Goal: Check status: Check status

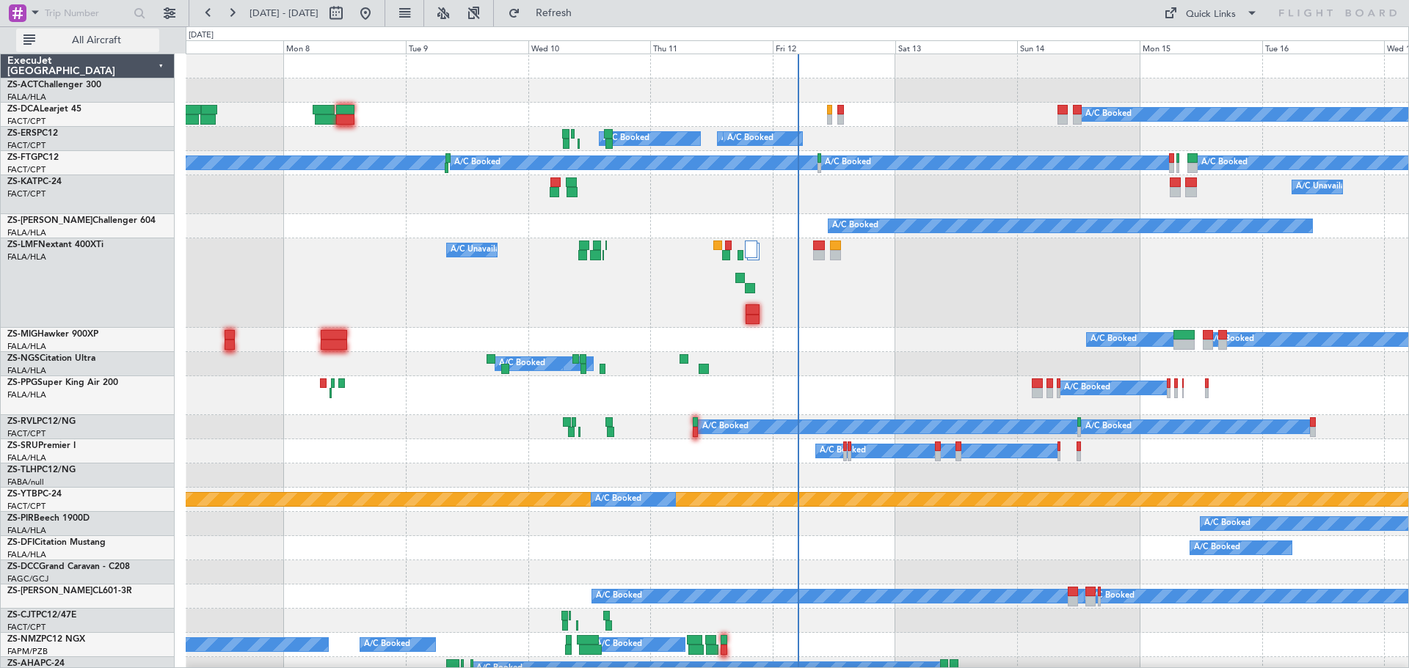
click at [104, 43] on span "All Aircraft" at bounding box center [96, 40] width 117 height 10
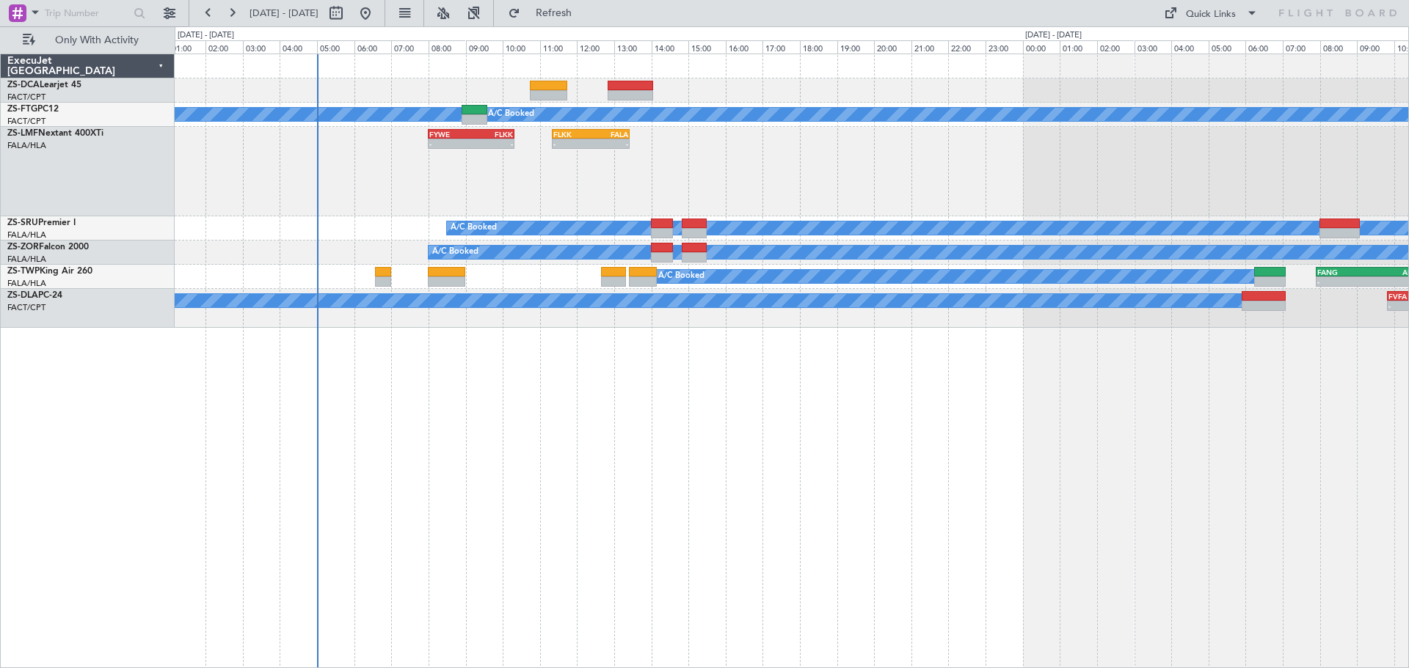
click at [669, 474] on div "A/C Booked A/C Booked - - FYWE 08:00 Z FLKK 10:20 Z - - FLKK 11:20 Z FALA 13:25…" at bounding box center [792, 361] width 1234 height 615
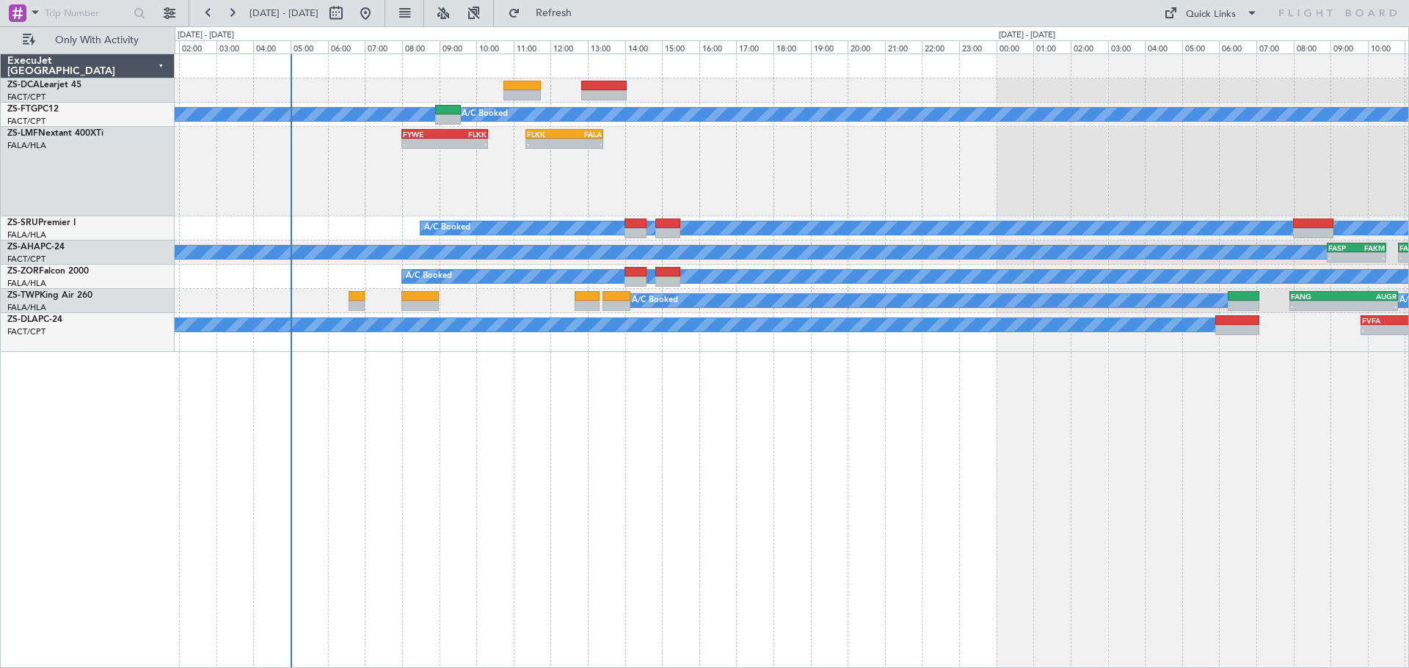
click at [627, 492] on div "A/C Booked A/C Booked - - FYWE 08:00 Z FLKK 10:20 Z - - FLKK 11:20 Z FALA 13:25…" at bounding box center [792, 361] width 1234 height 615
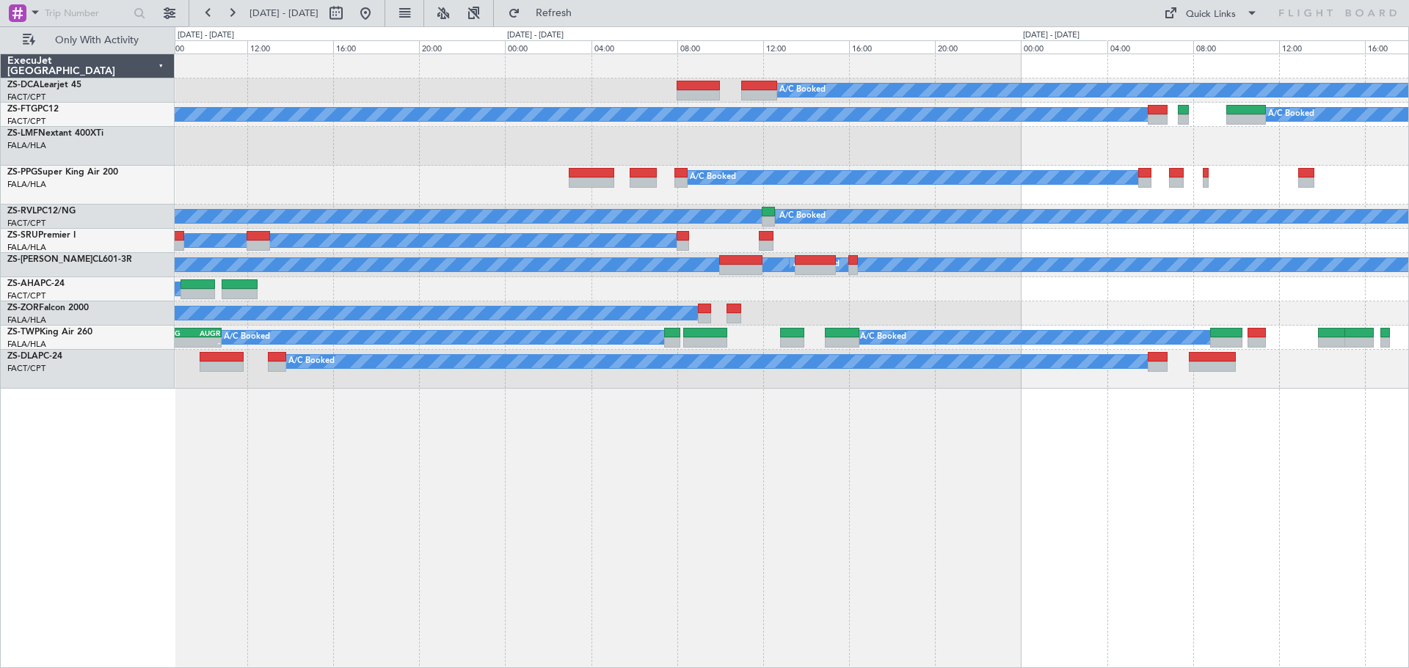
click at [409, 577] on div "A/C Booked A/C Booked A/C Booked A/C Booked A/C Booked A/C Booked A/C Booked A/…" at bounding box center [792, 361] width 1234 height 615
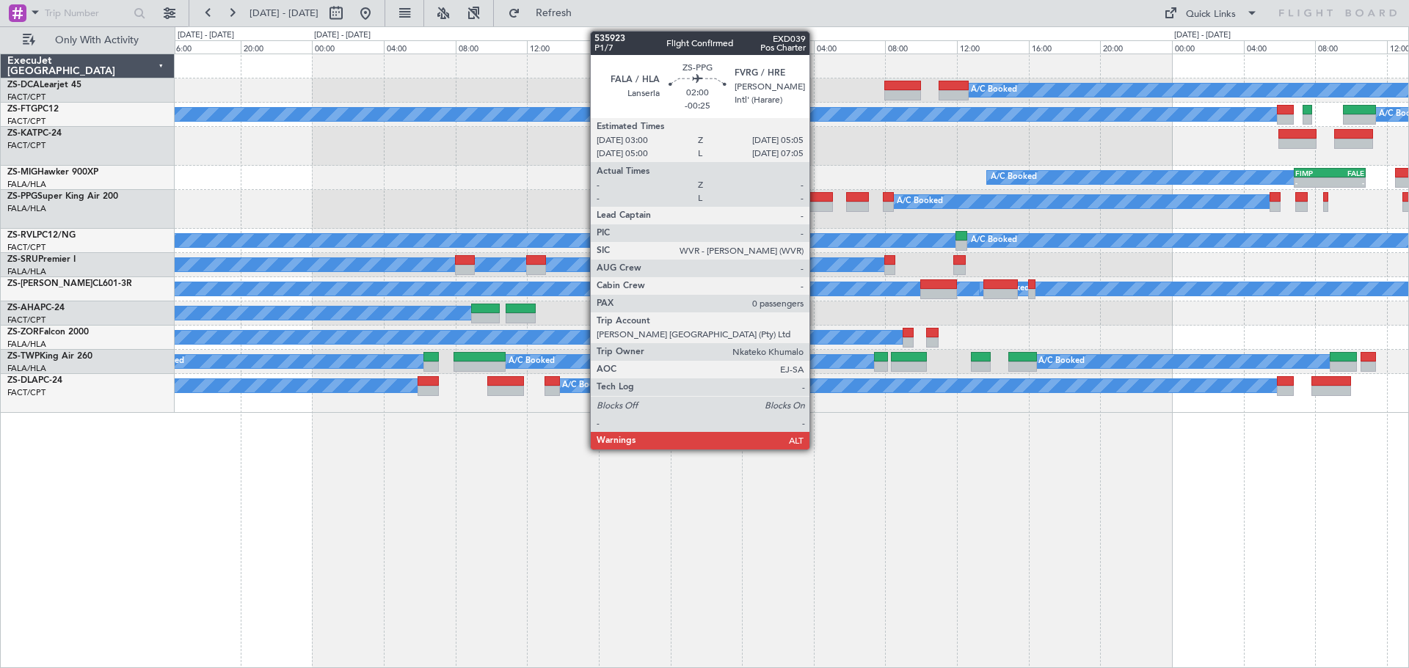
click at [816, 200] on div at bounding box center [813, 197] width 37 height 10
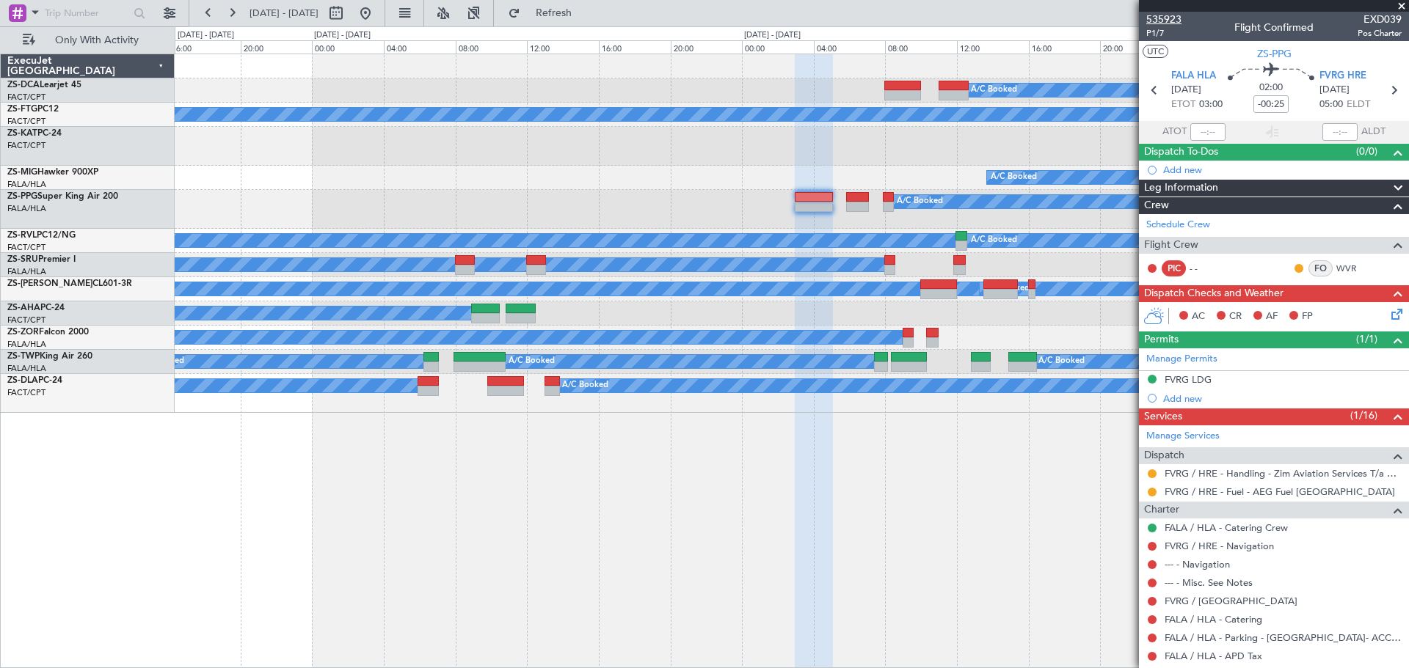
click at [1171, 17] on span "535923" at bounding box center [1163, 19] width 35 height 15
click at [1403, 7] on span at bounding box center [1401, 6] width 15 height 13
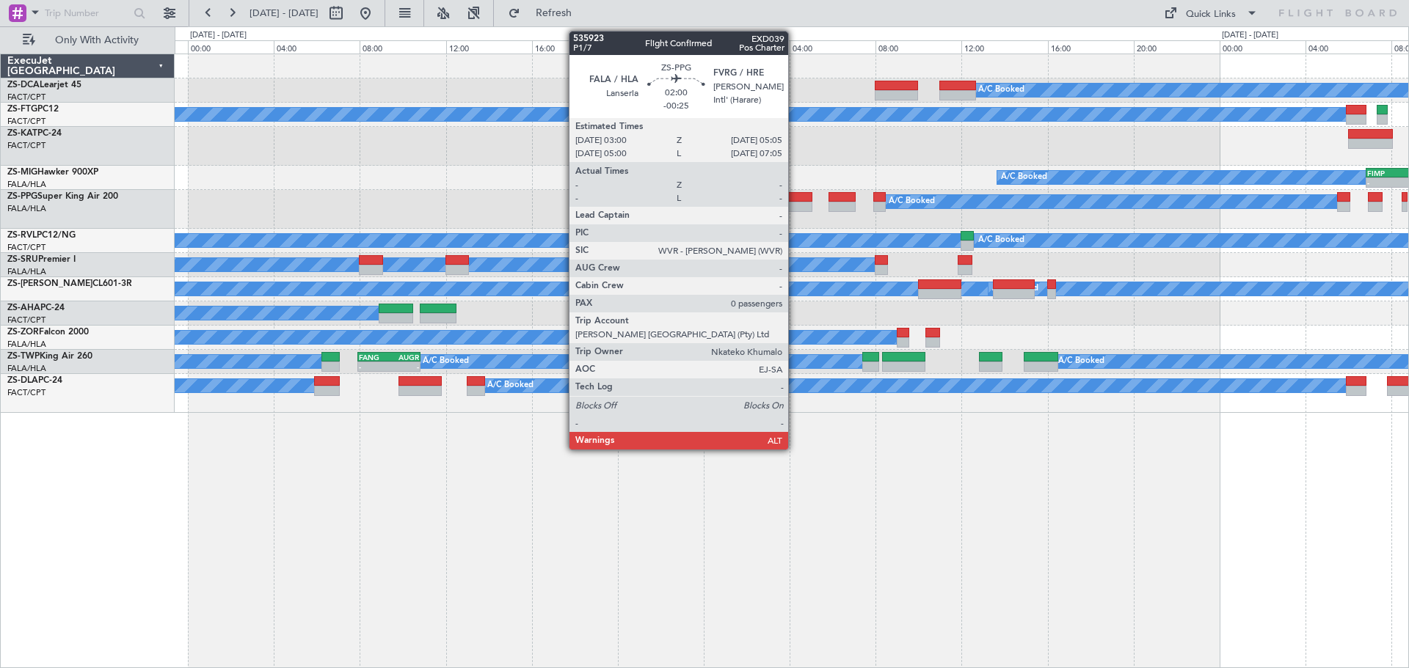
click at [795, 211] on div at bounding box center [790, 207] width 45 height 10
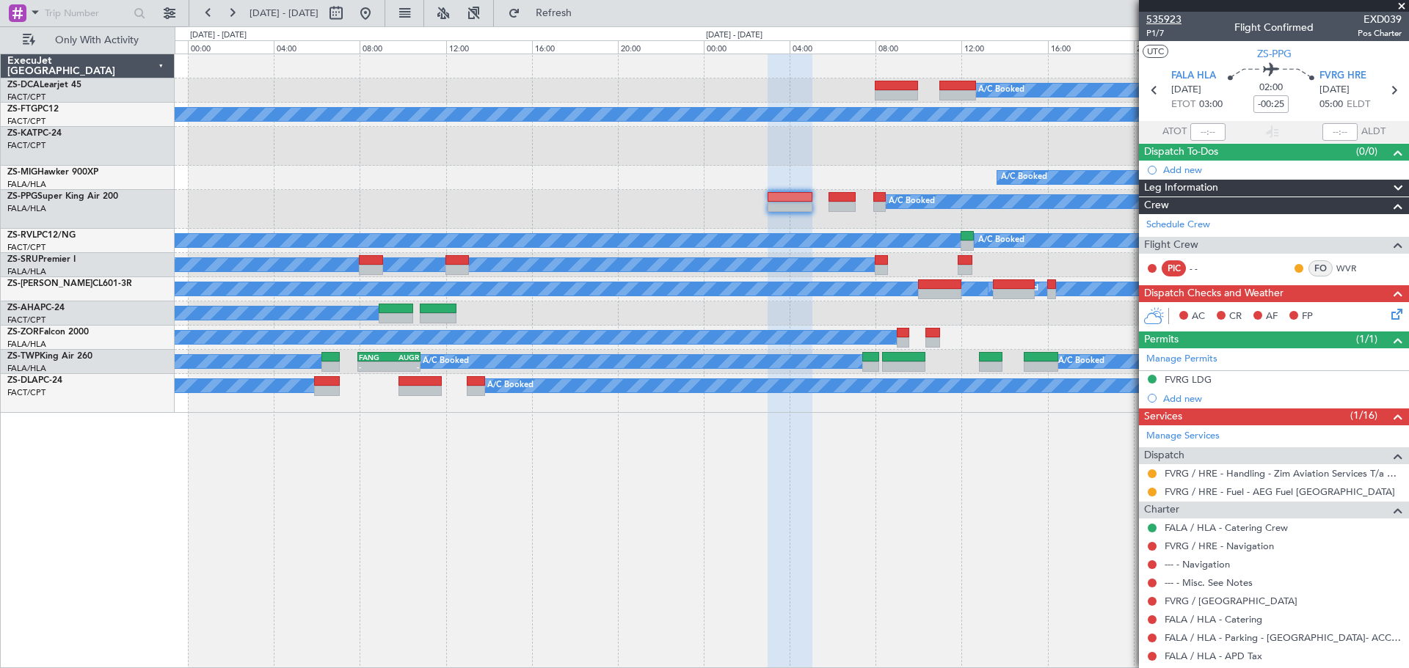
click at [1162, 22] on span "535923" at bounding box center [1163, 19] width 35 height 15
click at [1401, 4] on span at bounding box center [1401, 6] width 15 height 13
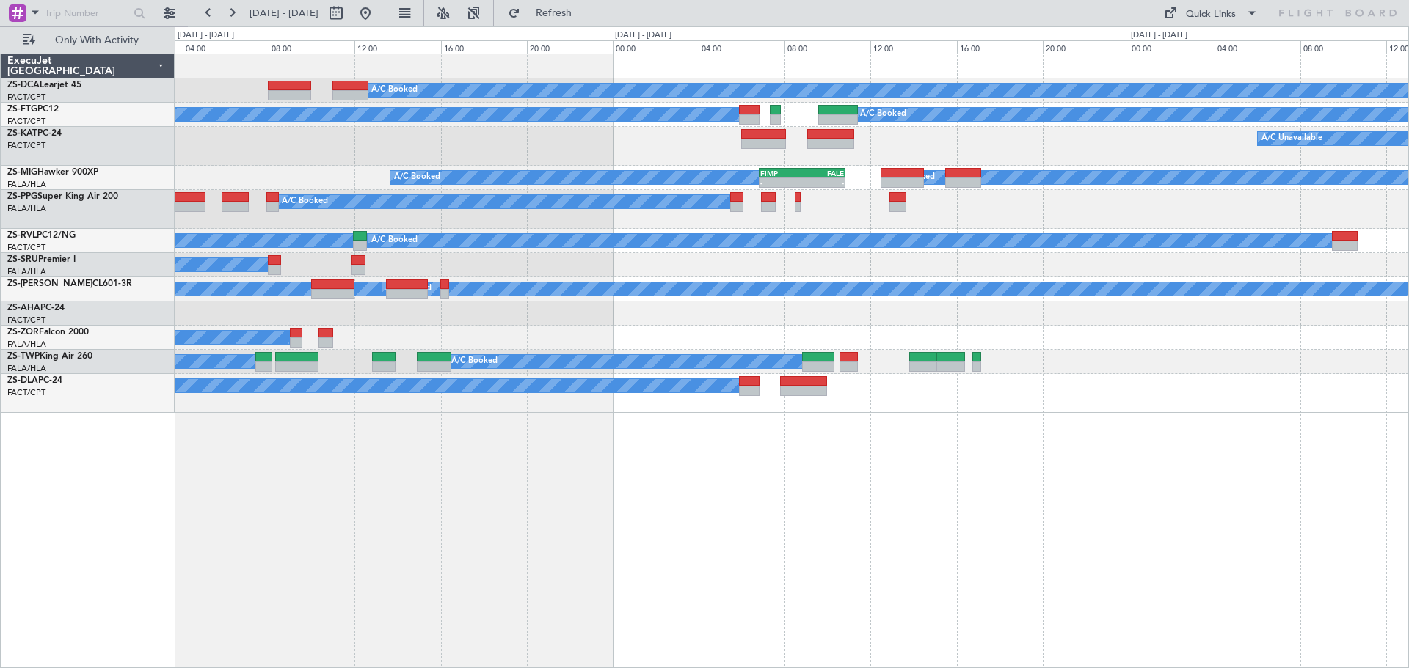
click at [558, 529] on div "A/C Booked A/C Booked A/C Booked A/C Unavailable A/C Booked - - FIMP 06:50 Z FA…" at bounding box center [792, 361] width 1234 height 615
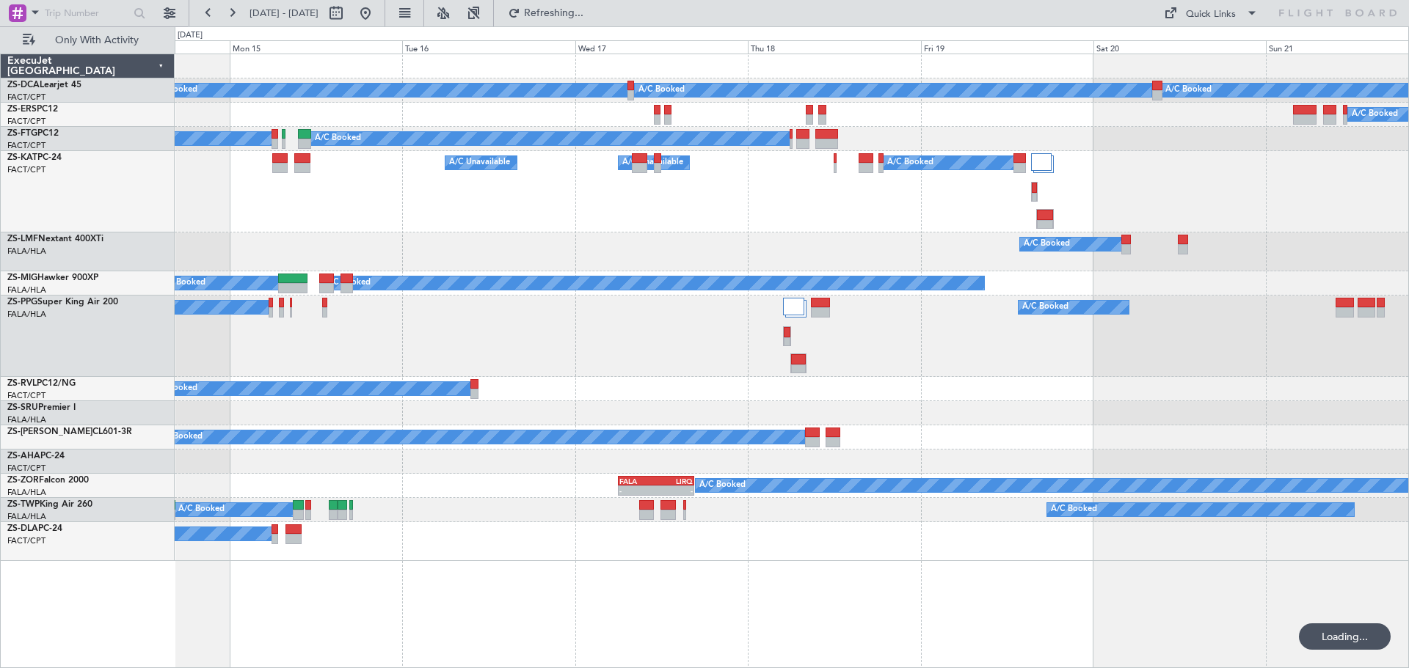
click at [530, 526] on div "A/C Booked A/C Booked A/C Booked A/C Booked A/C Booked A/C Booked A/C Unavailab…" at bounding box center [792, 361] width 1234 height 615
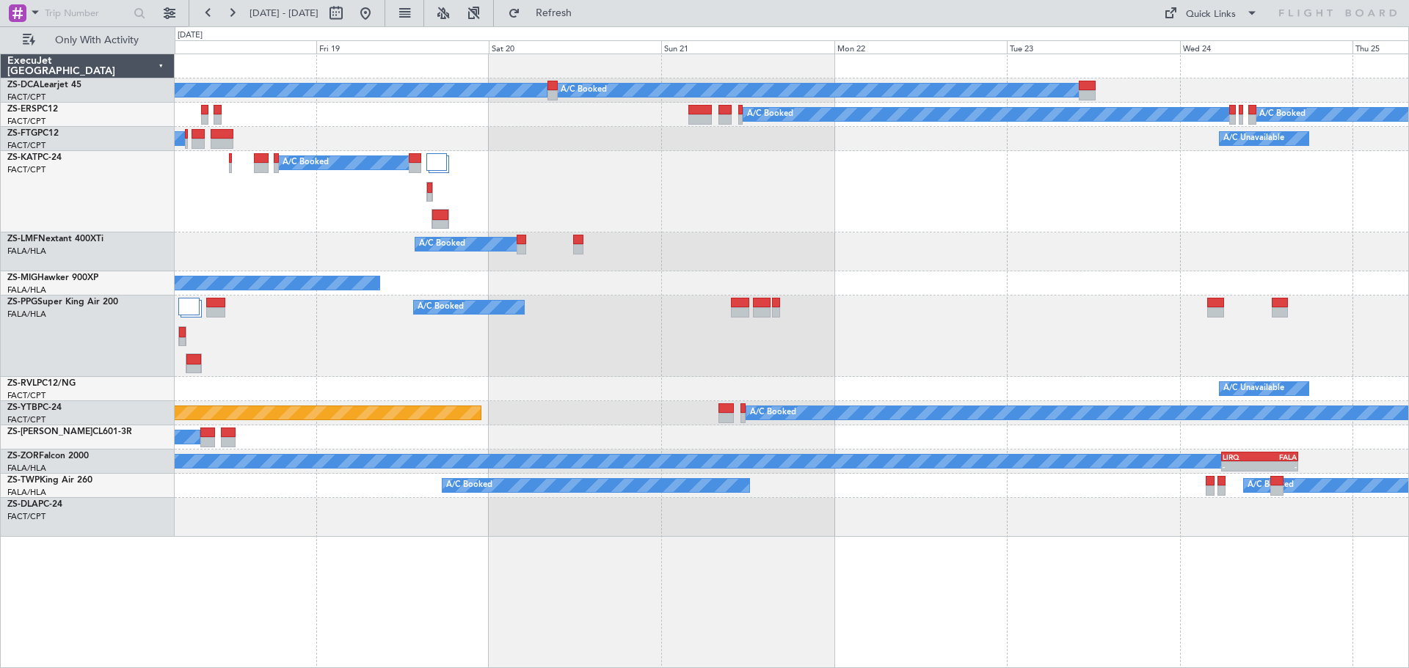
click at [641, 195] on div "A/C Booked A/C Unavailable A/C Unavailable" at bounding box center [791, 191] width 1233 height 81
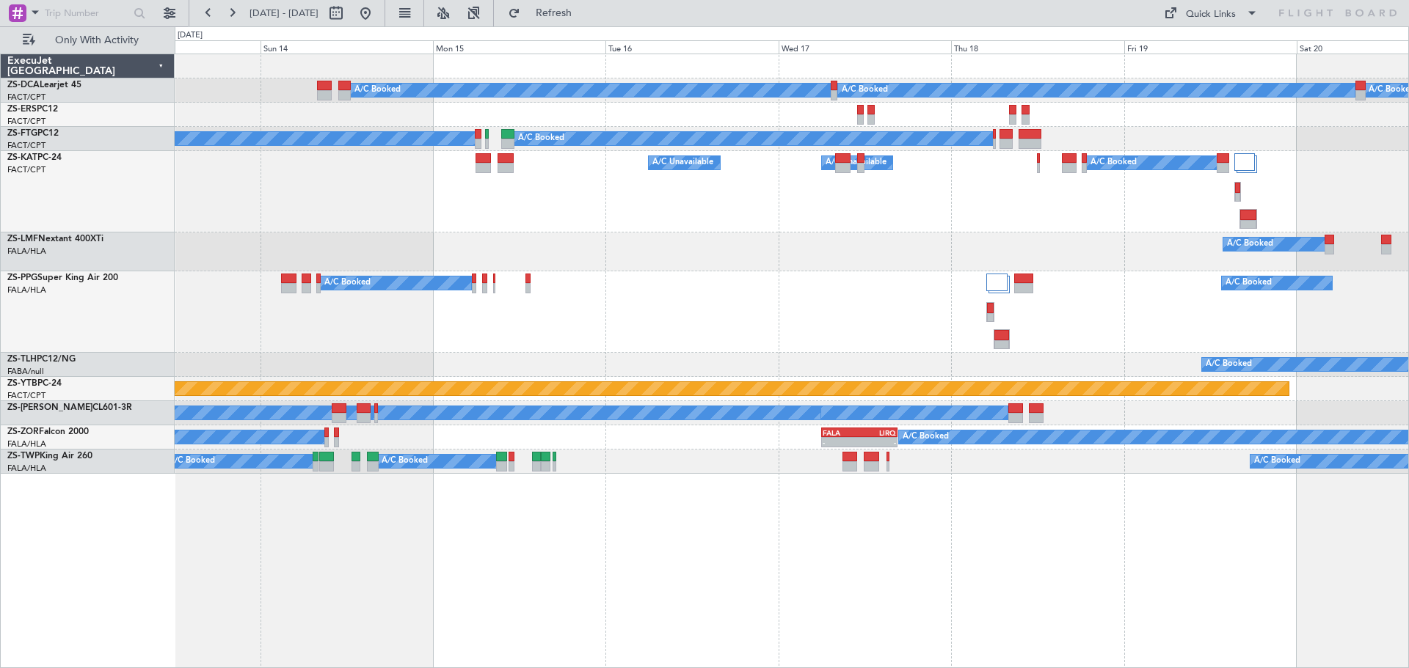
click at [1408, 195] on html "18 Sep 2025 - 25 Sep 2025 Refresh Quick Links Only With Activity A/C Booked A/C…" at bounding box center [704, 334] width 1409 height 668
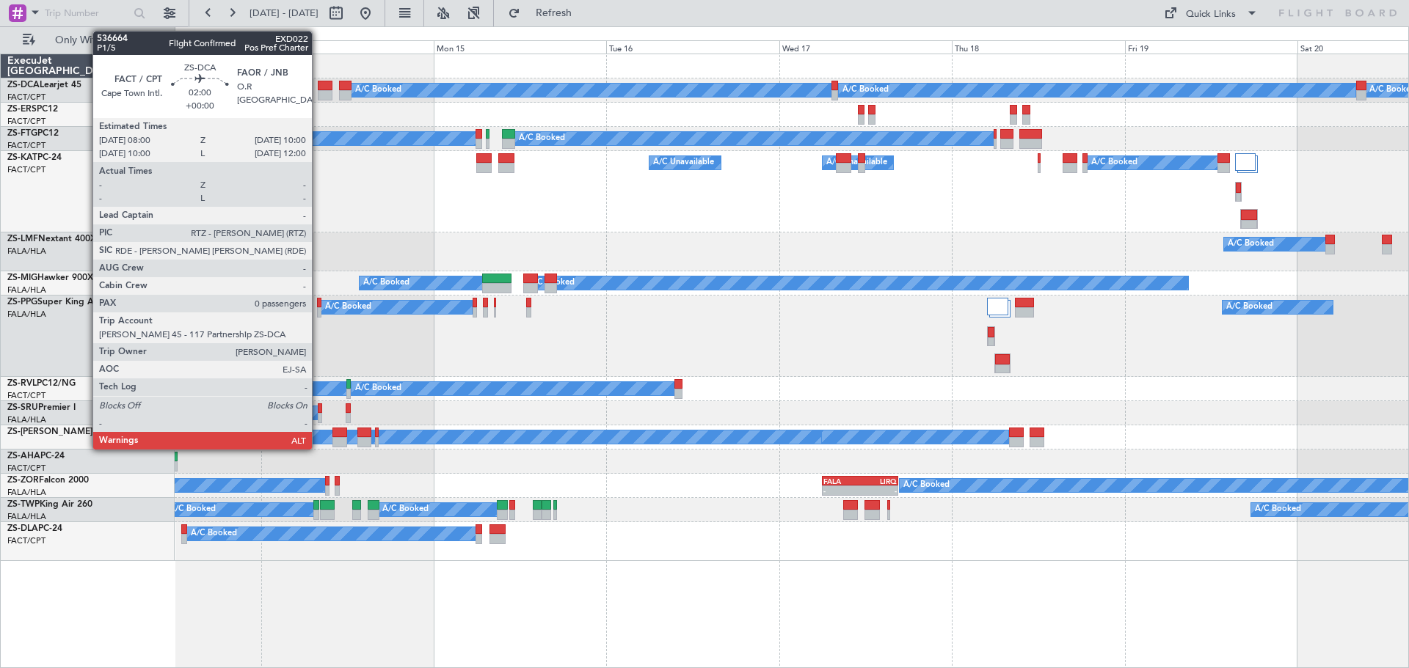
click at [318, 92] on div at bounding box center [325, 95] width 15 height 10
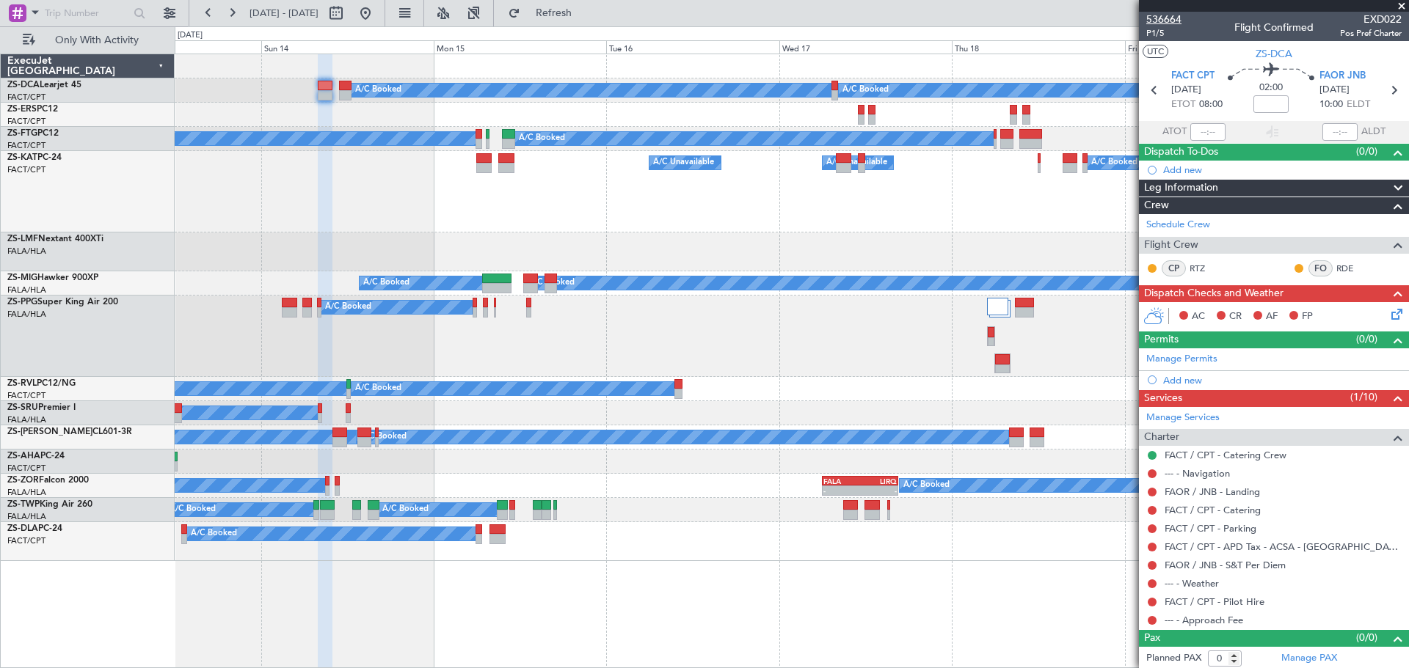
click at [1170, 15] on span "536664" at bounding box center [1163, 19] width 35 height 15
click at [1407, 4] on div at bounding box center [1274, 6] width 270 height 12
click at [1403, 4] on div at bounding box center [1274, 6] width 270 height 12
click at [1399, 7] on span at bounding box center [1401, 6] width 15 height 13
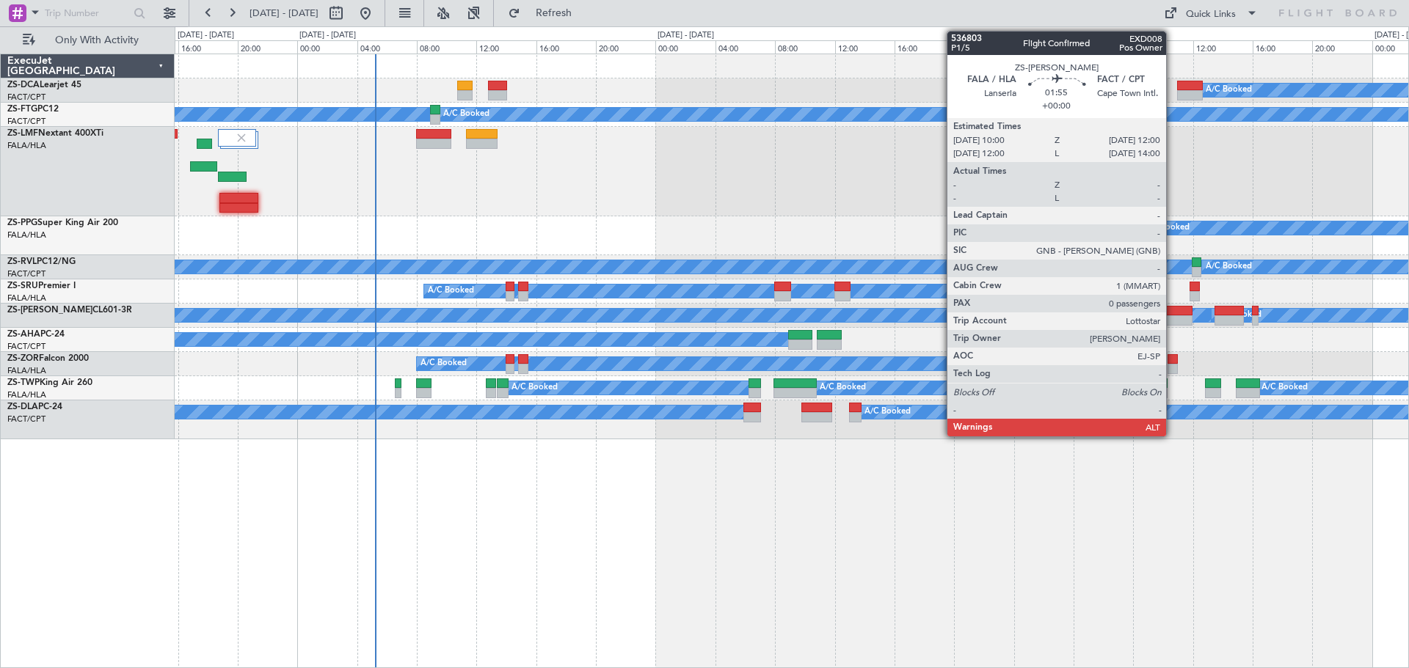
click at [1173, 309] on div at bounding box center [1177, 311] width 30 height 10
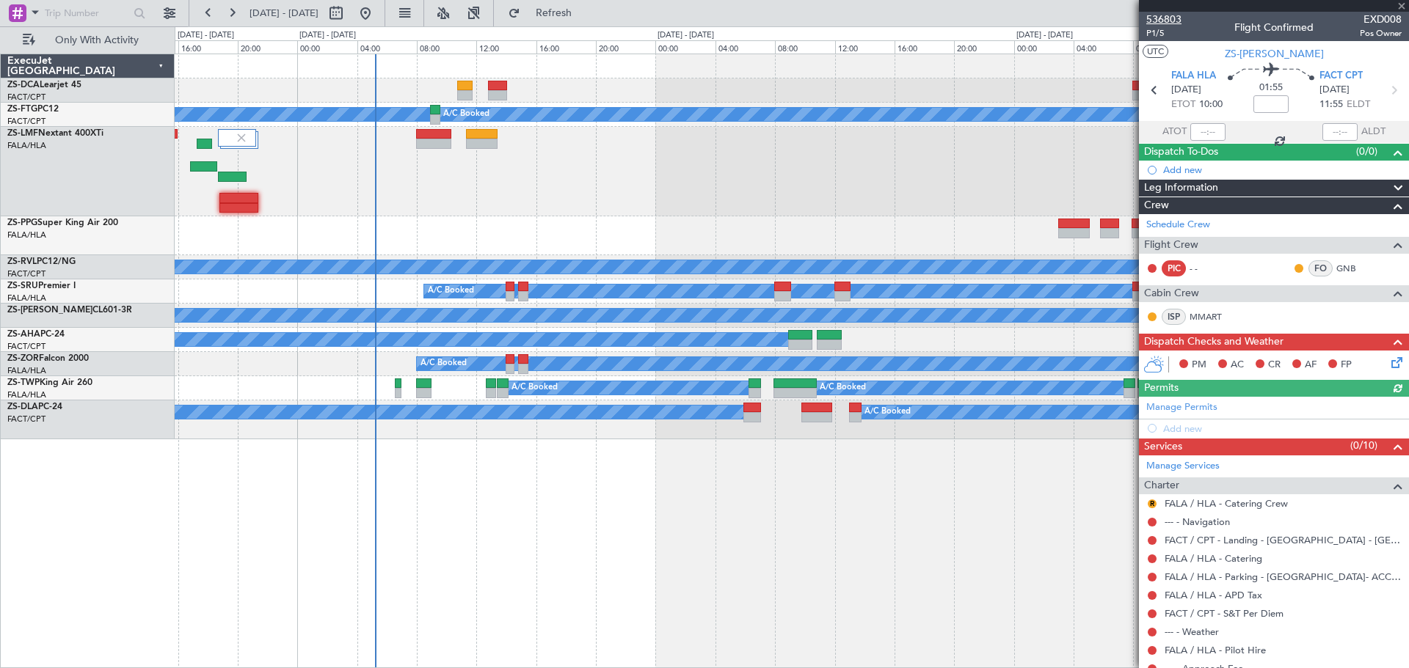
click at [1166, 15] on span "536803" at bounding box center [1163, 19] width 35 height 15
click at [1402, 5] on span at bounding box center [1401, 6] width 15 height 13
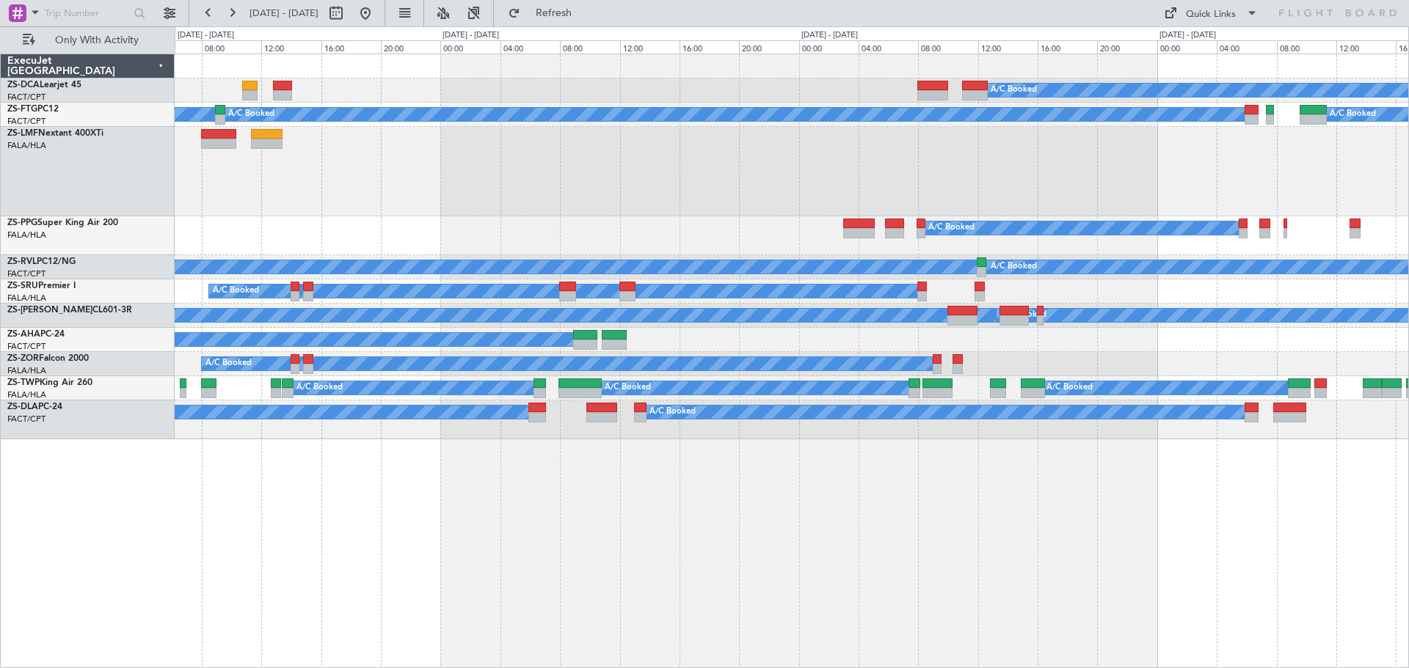
click at [994, 485] on div "A/C Booked A/C Booked A/C Booked A/C Booked A/C Booked A/C Booked A/C Booked A/…" at bounding box center [792, 361] width 1234 height 615
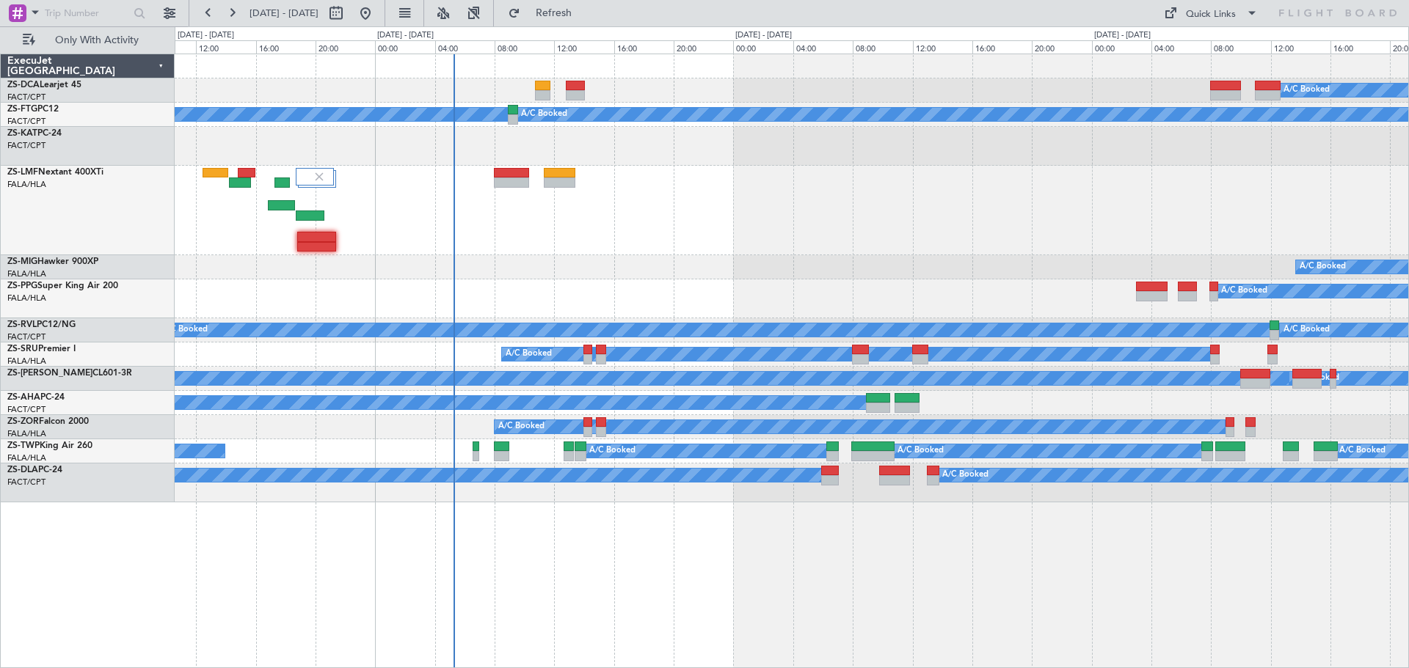
click at [942, 566] on div "A/C Booked A/C Booked A/C Booked A/C Booked A/C Booked FIMP 06:50 Z FALE 10:50 …" at bounding box center [792, 361] width 1234 height 615
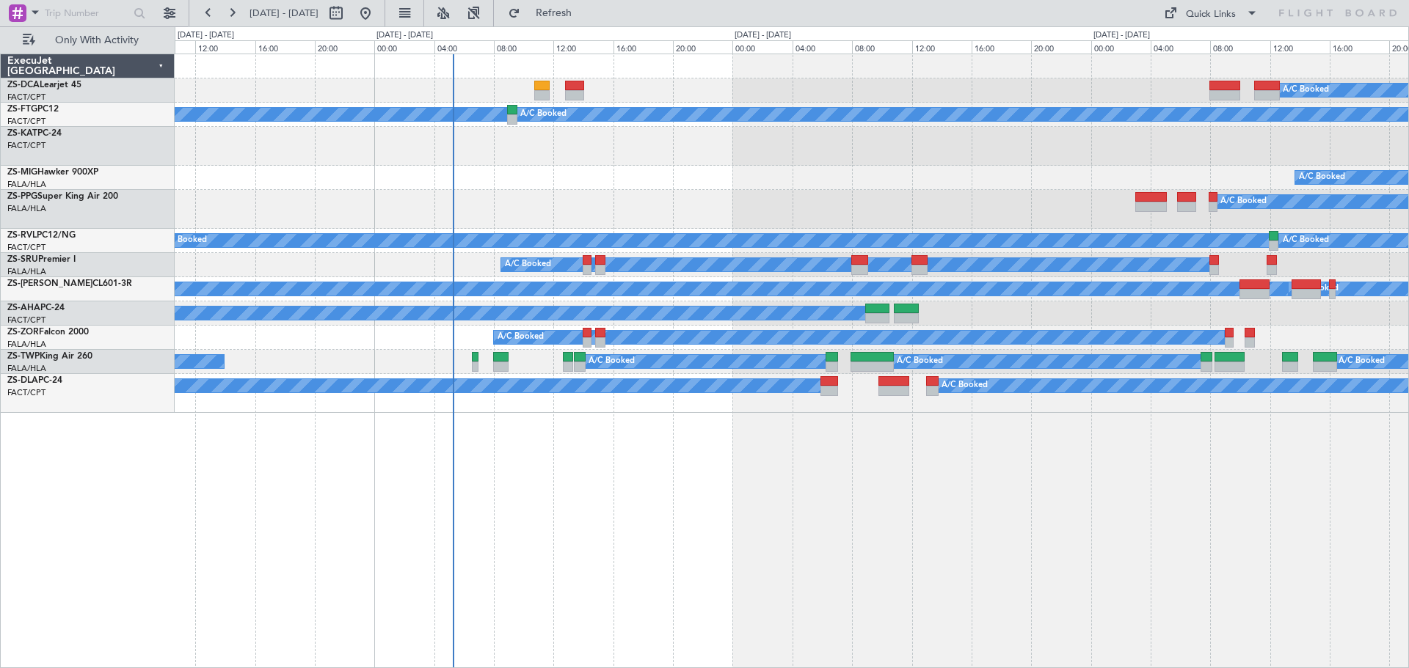
click at [765, 188] on div "A/C Booked FIMP 06:50 Z FALE 10:50 Z - - A/C Booked A/C Booked" at bounding box center [791, 178] width 1233 height 24
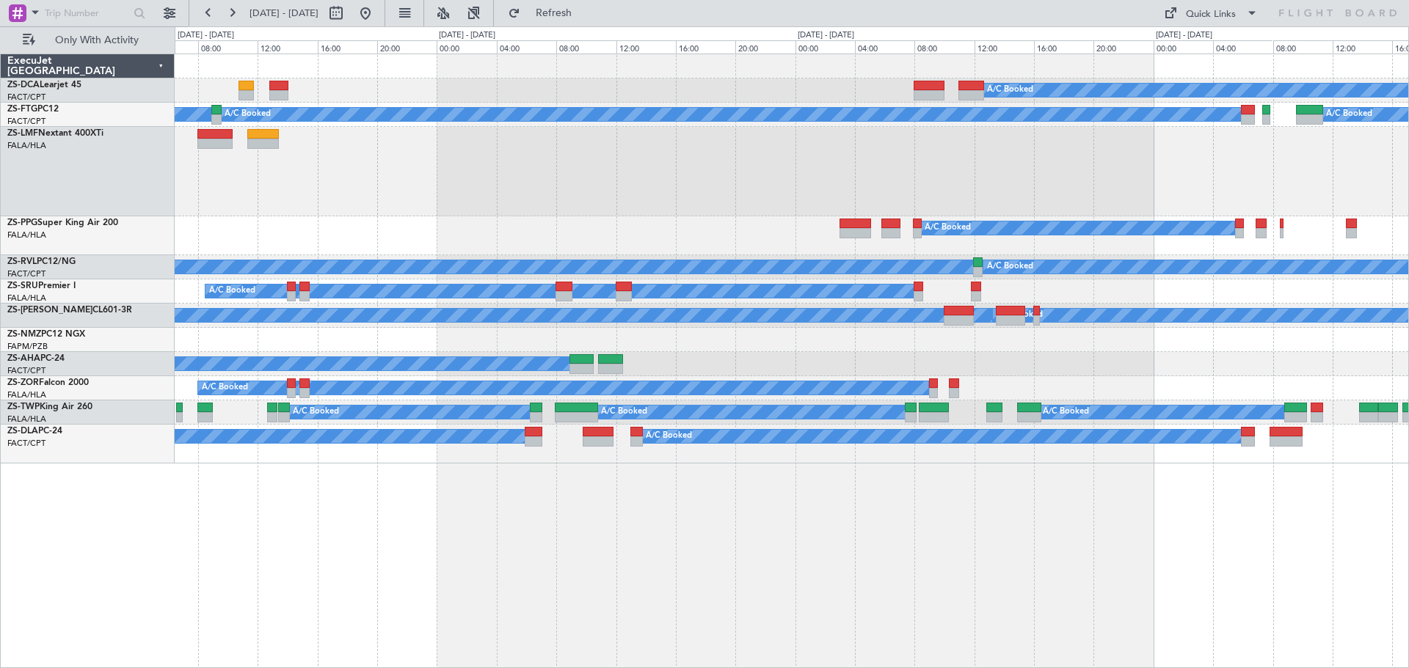
click at [897, 600] on div "A/C Booked A/C Booked A/C Booked A/C Booked A/C Booked A/C Booked A/C Booked A/…" at bounding box center [792, 361] width 1234 height 615
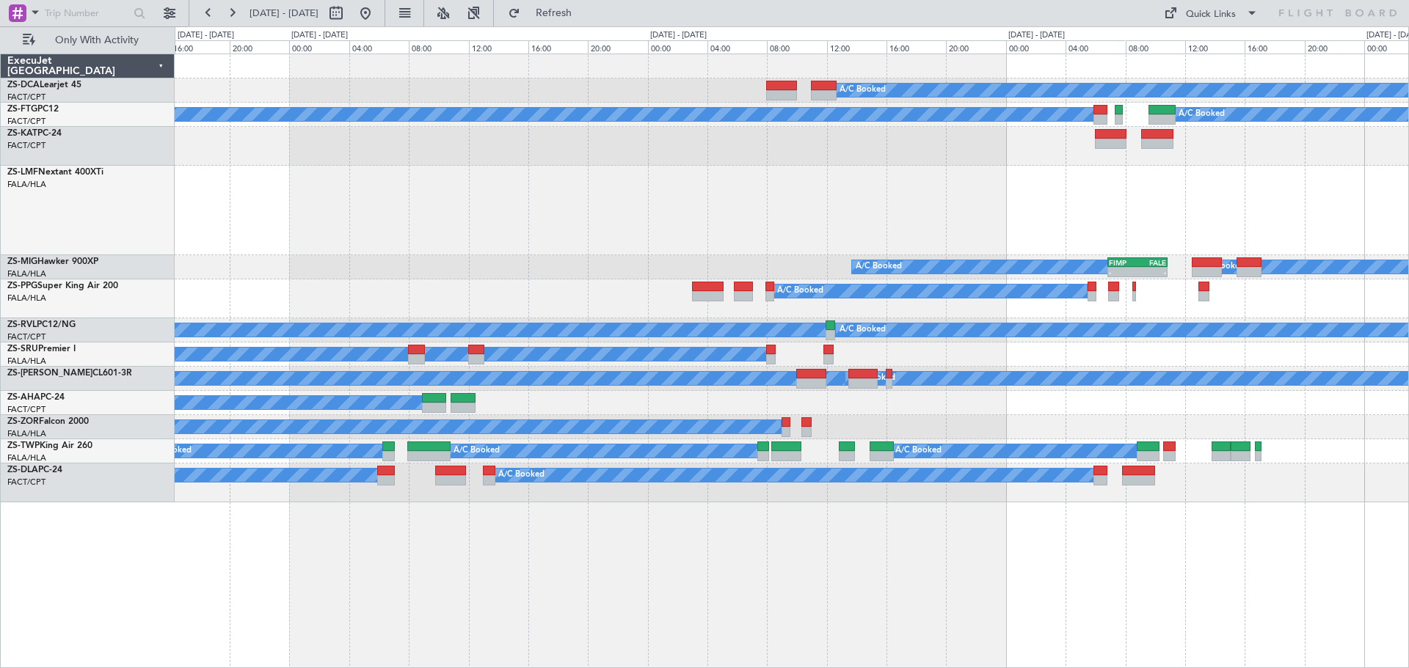
click at [892, 538] on div "A/C Booked A/C Booked A/C Booked A/C Booked A/C Unavailable A/C Booked A/C Book…" at bounding box center [792, 361] width 1234 height 615
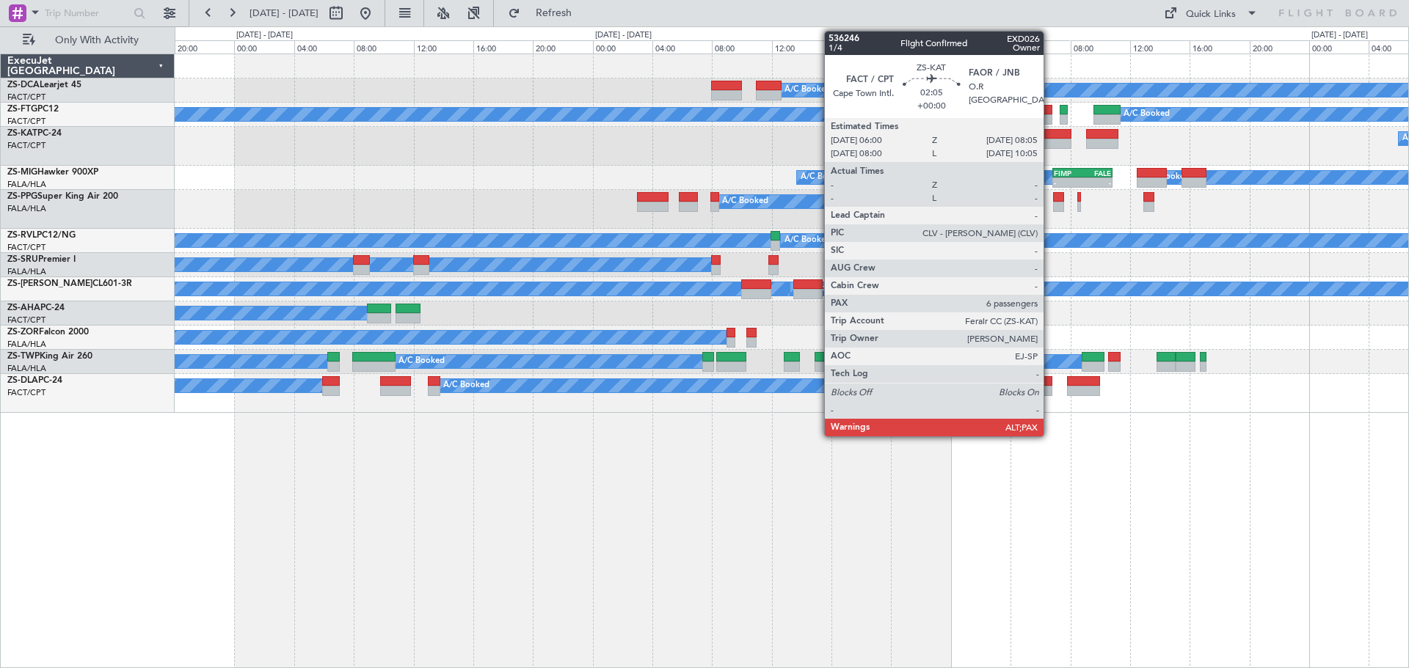
click at [1050, 141] on div at bounding box center [1056, 144] width 32 height 10
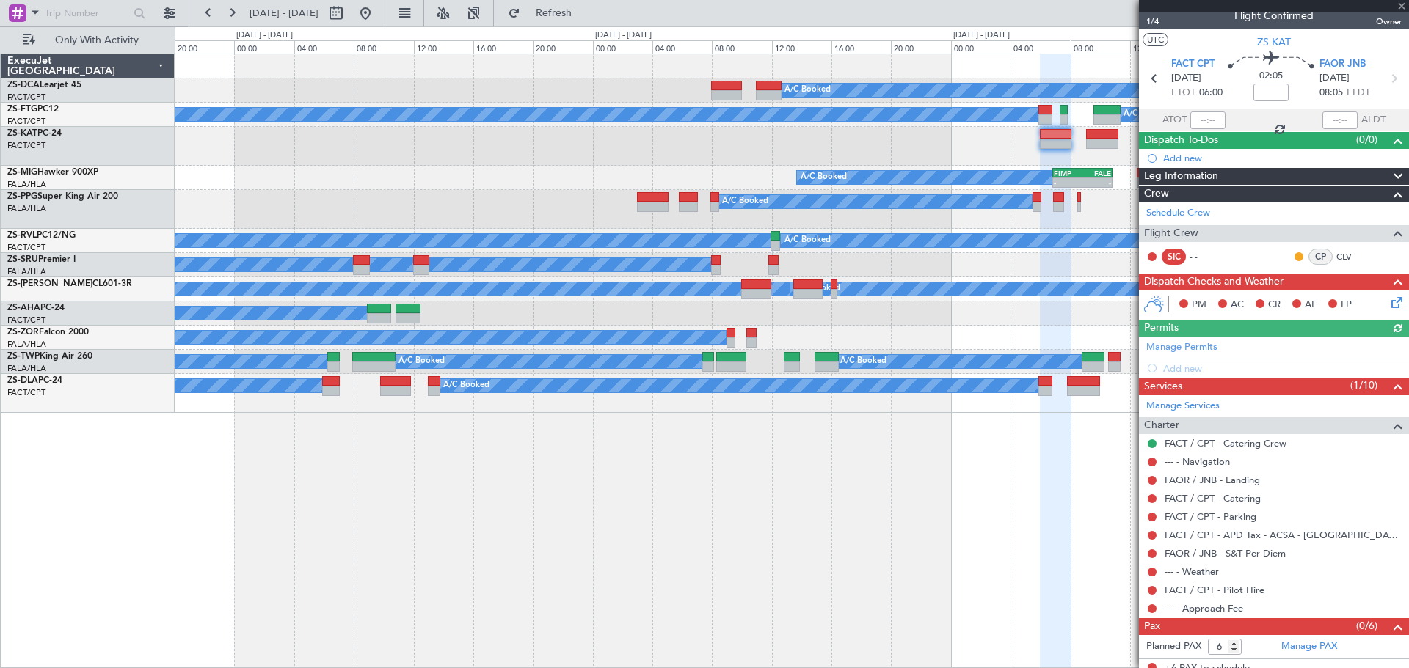
scroll to position [21, 0]
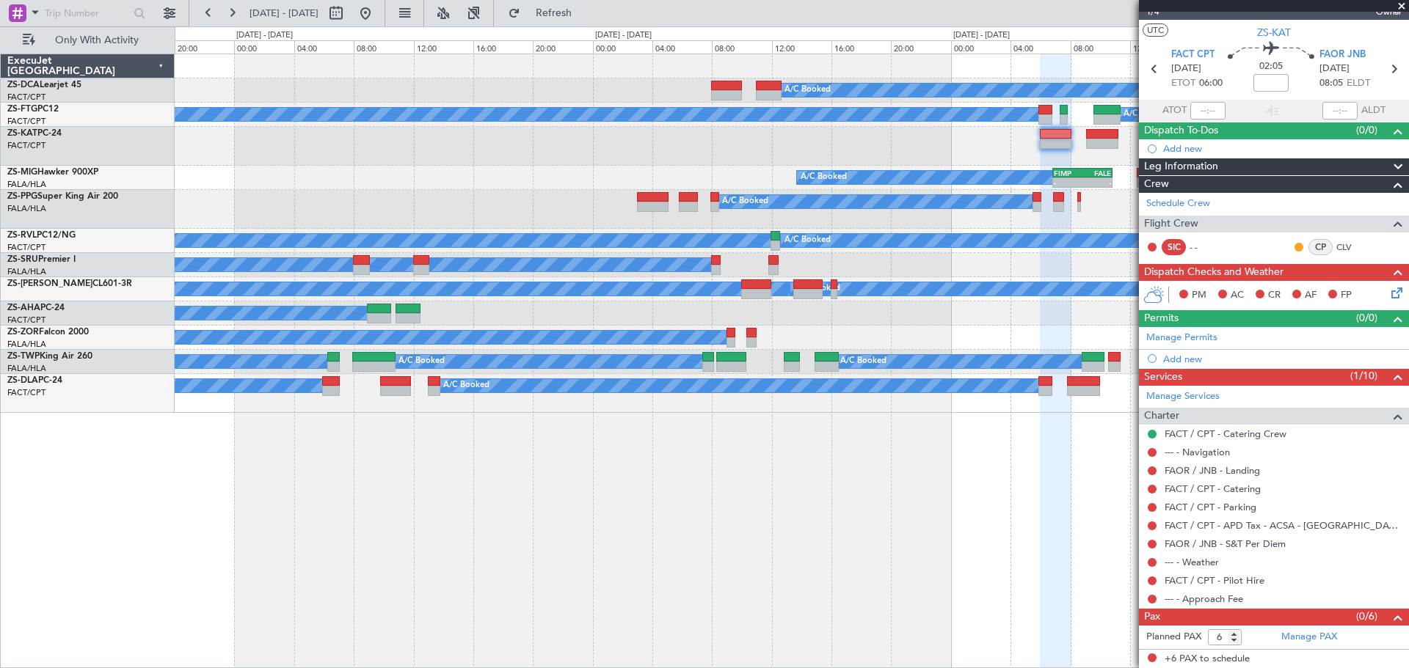
click at [1404, 4] on span at bounding box center [1401, 6] width 15 height 13
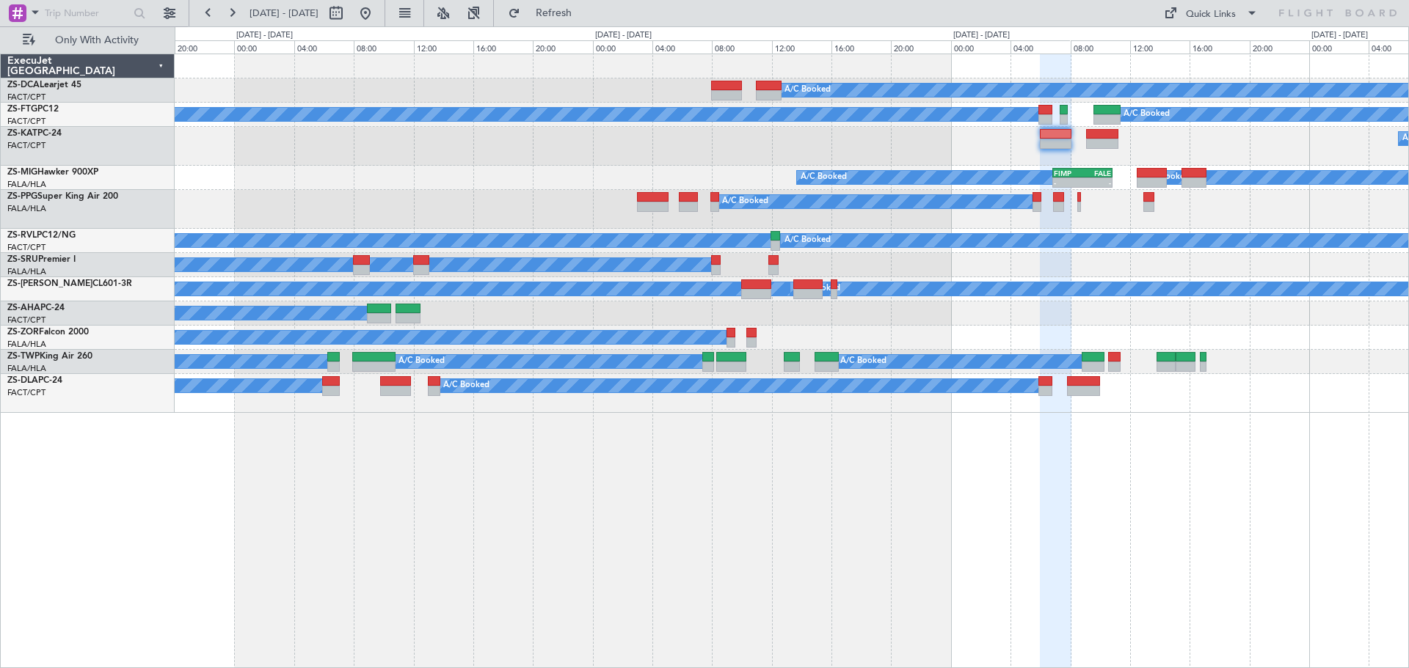
type input "0"
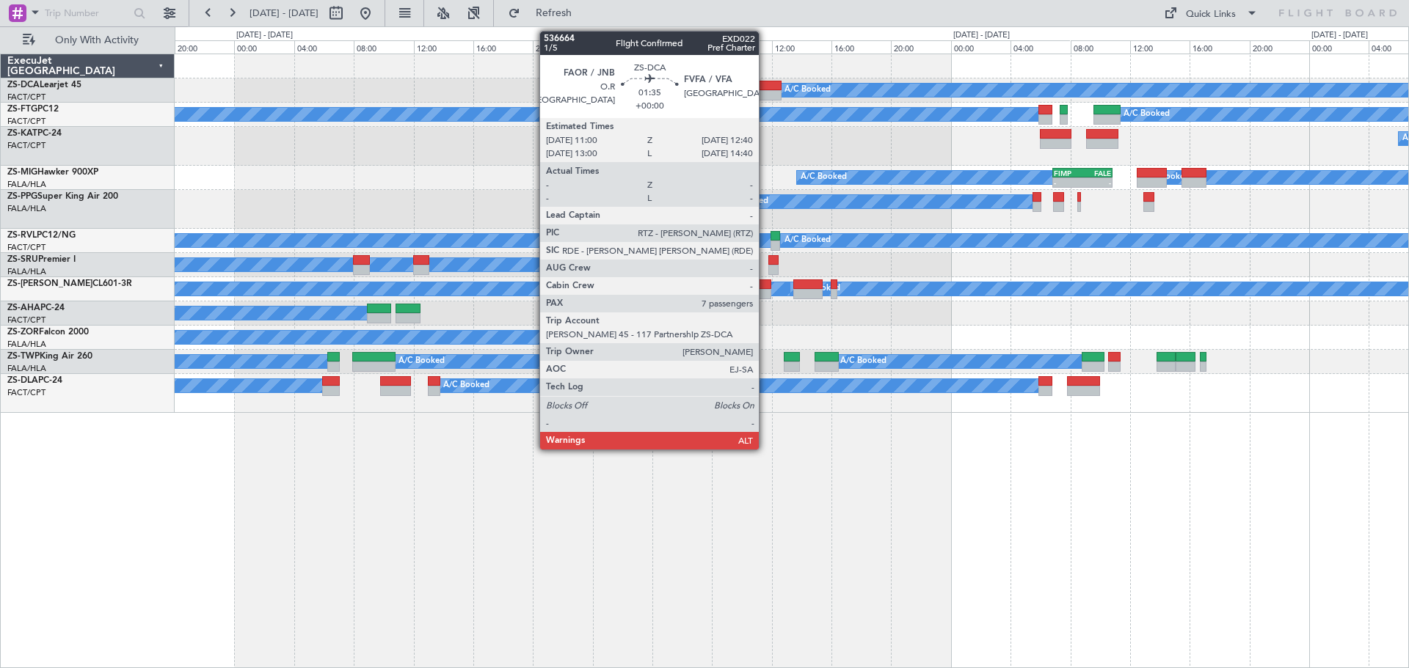
click at [765, 89] on div at bounding box center [768, 86] width 25 height 10
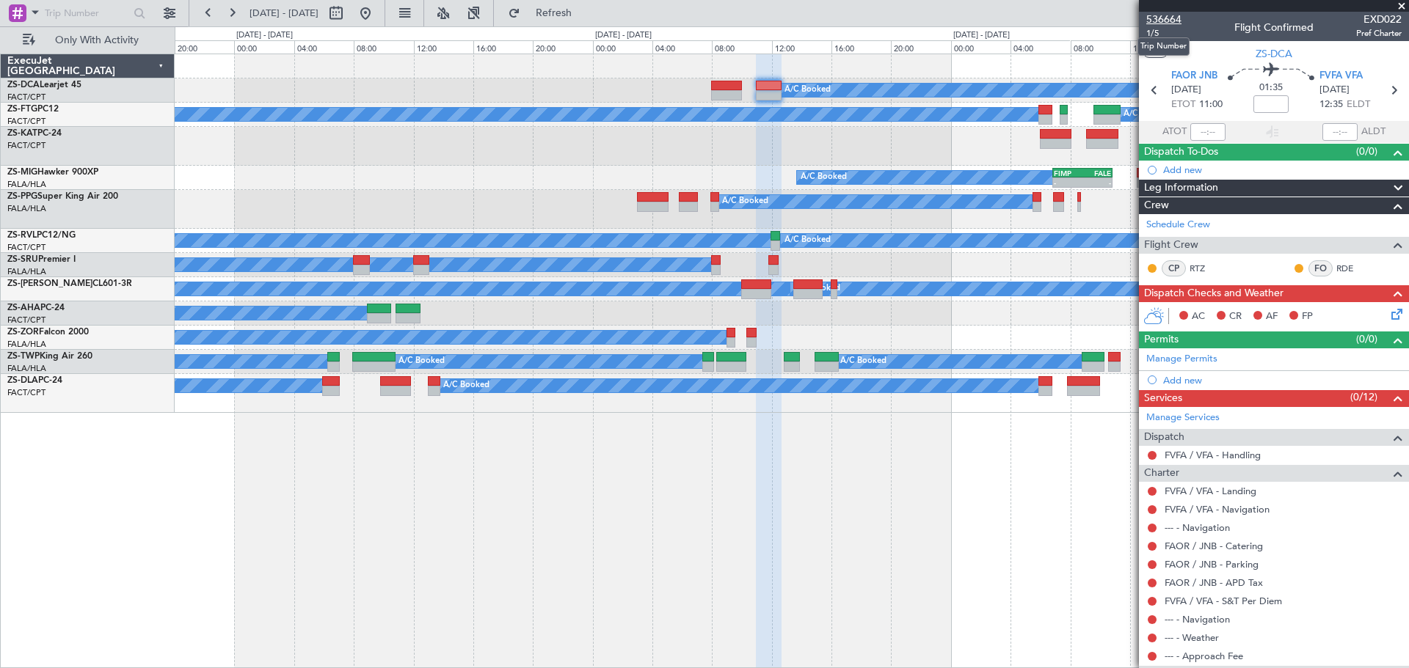
click at [1163, 21] on span "536664" at bounding box center [1163, 19] width 35 height 15
click at [1402, 4] on span at bounding box center [1401, 6] width 15 height 13
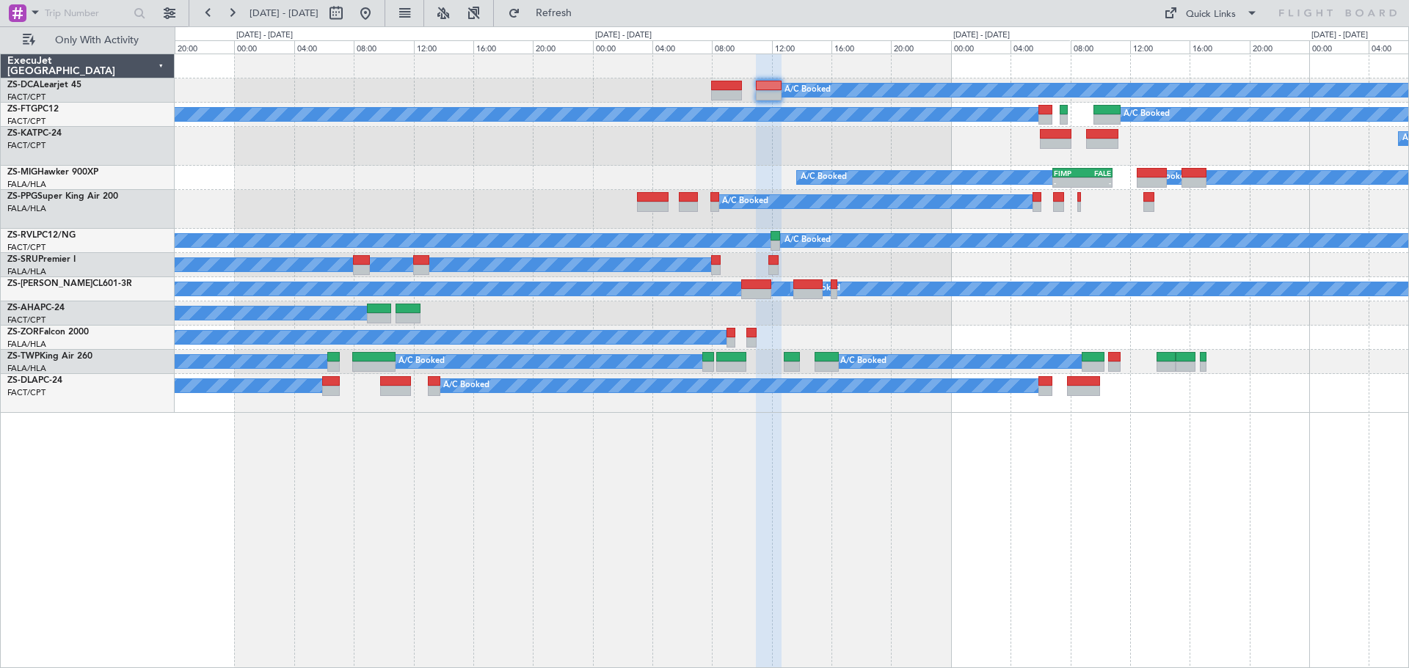
type input "0"
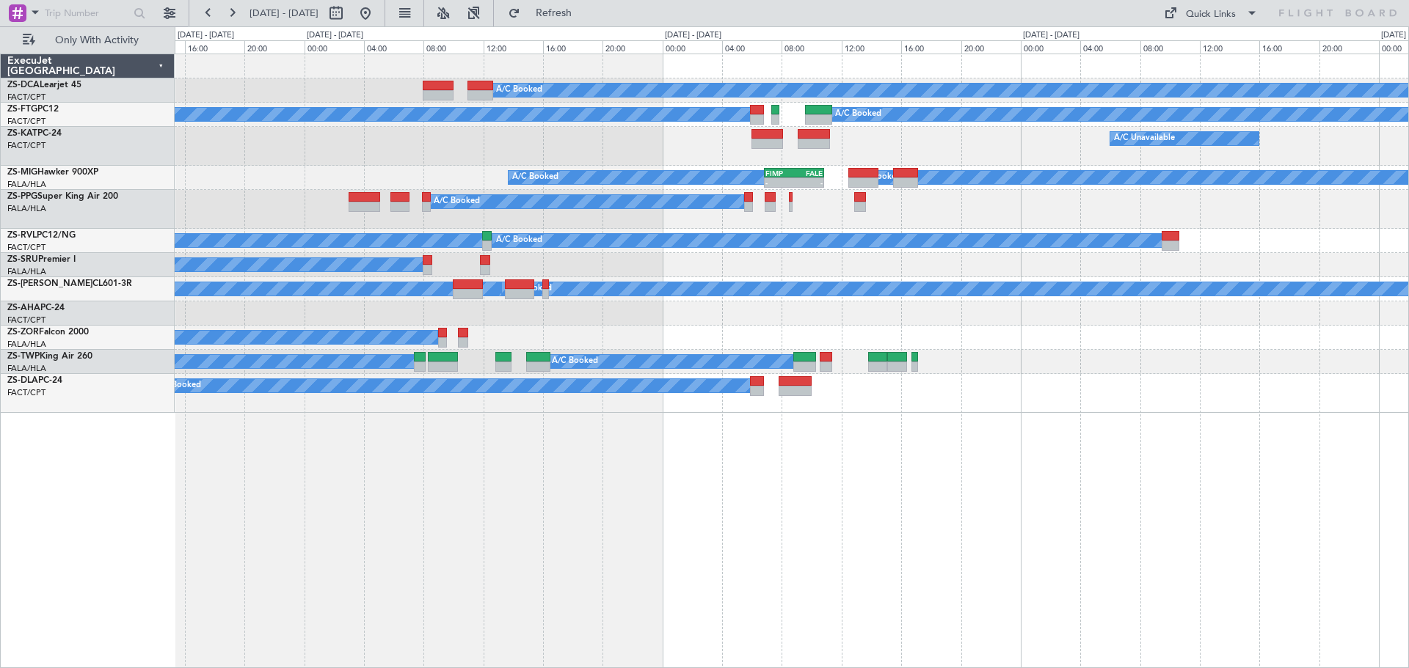
click at [954, 516] on div "A/C Booked A/C Booked A/C Booked A/C Booked A/C Unavailable A/C Unavailable A/C…" at bounding box center [792, 361] width 1234 height 615
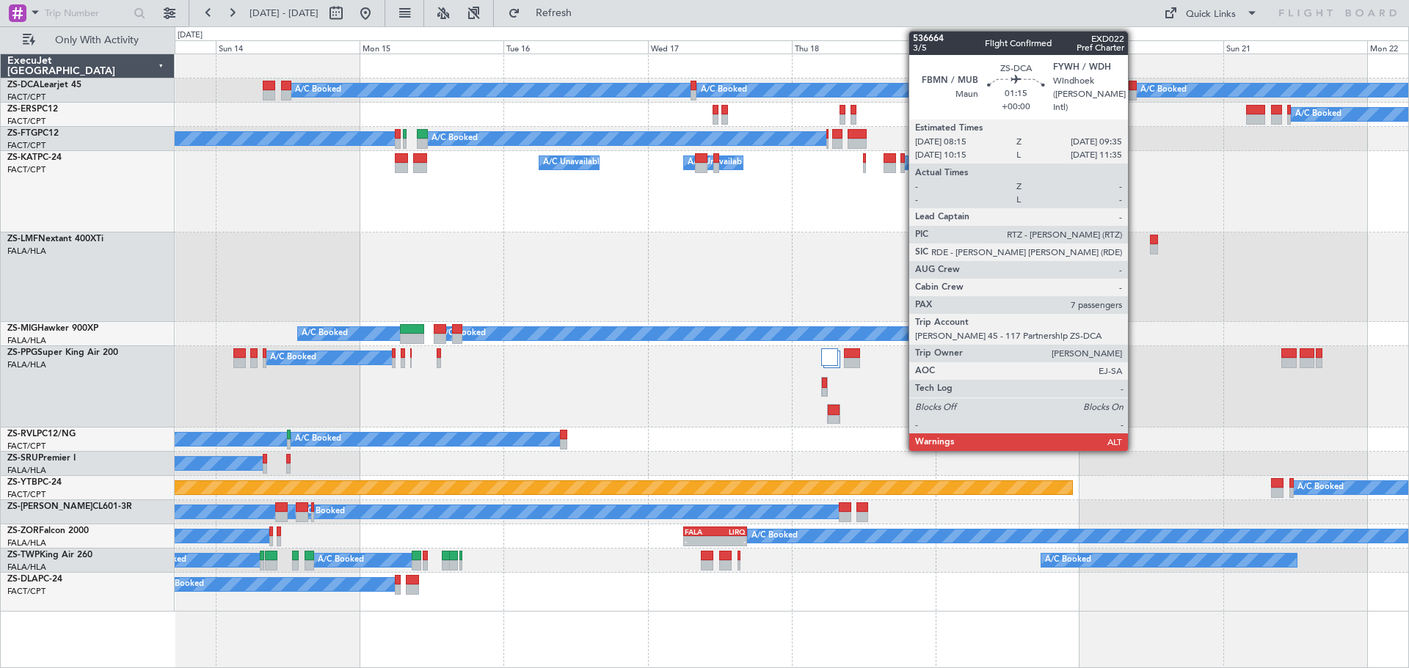
click at [1134, 93] on div at bounding box center [1133, 95] width 8 height 10
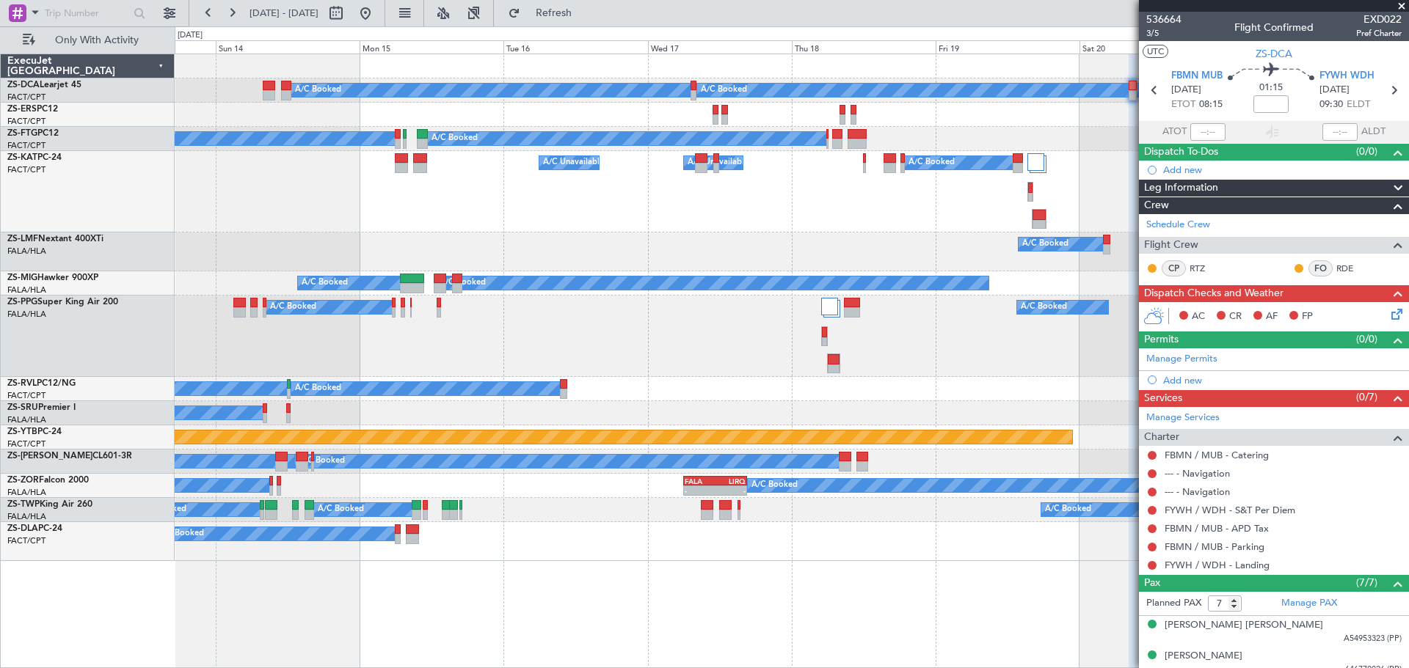
click at [1400, 4] on span at bounding box center [1401, 6] width 15 height 13
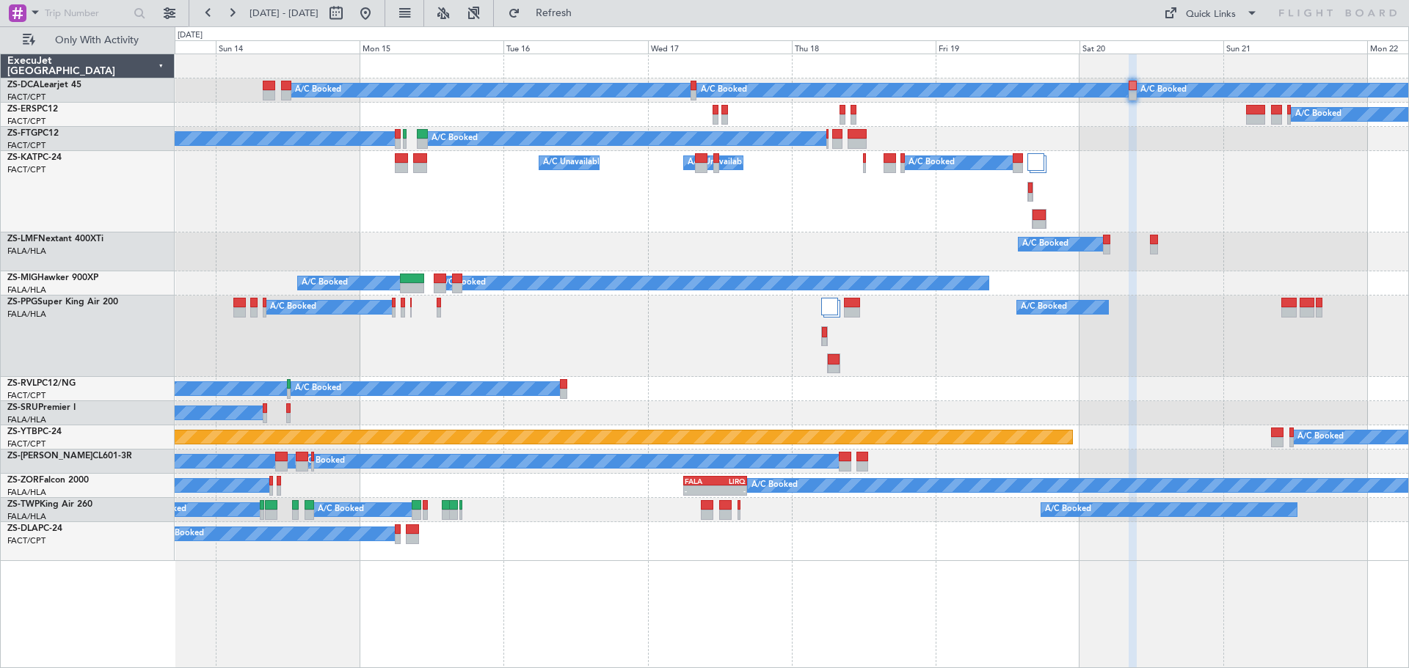
type input "0"
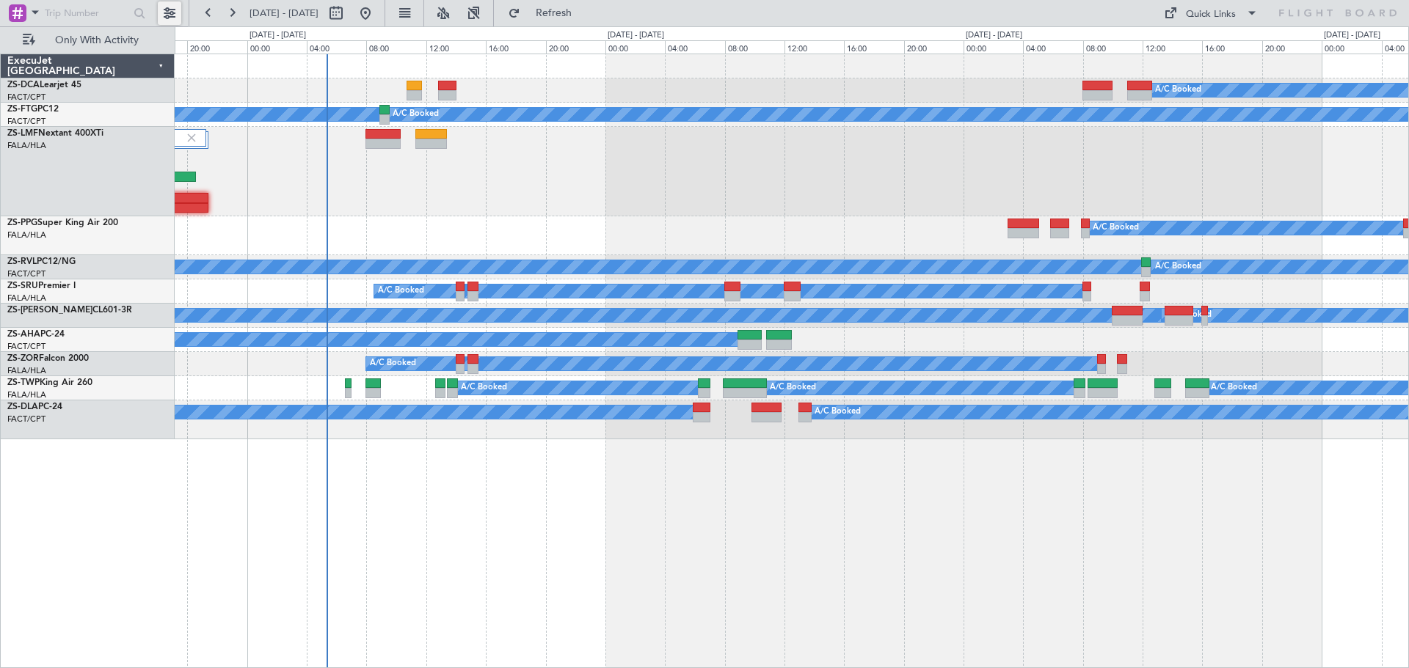
click at [178, 14] on button at bounding box center [169, 12] width 23 height 23
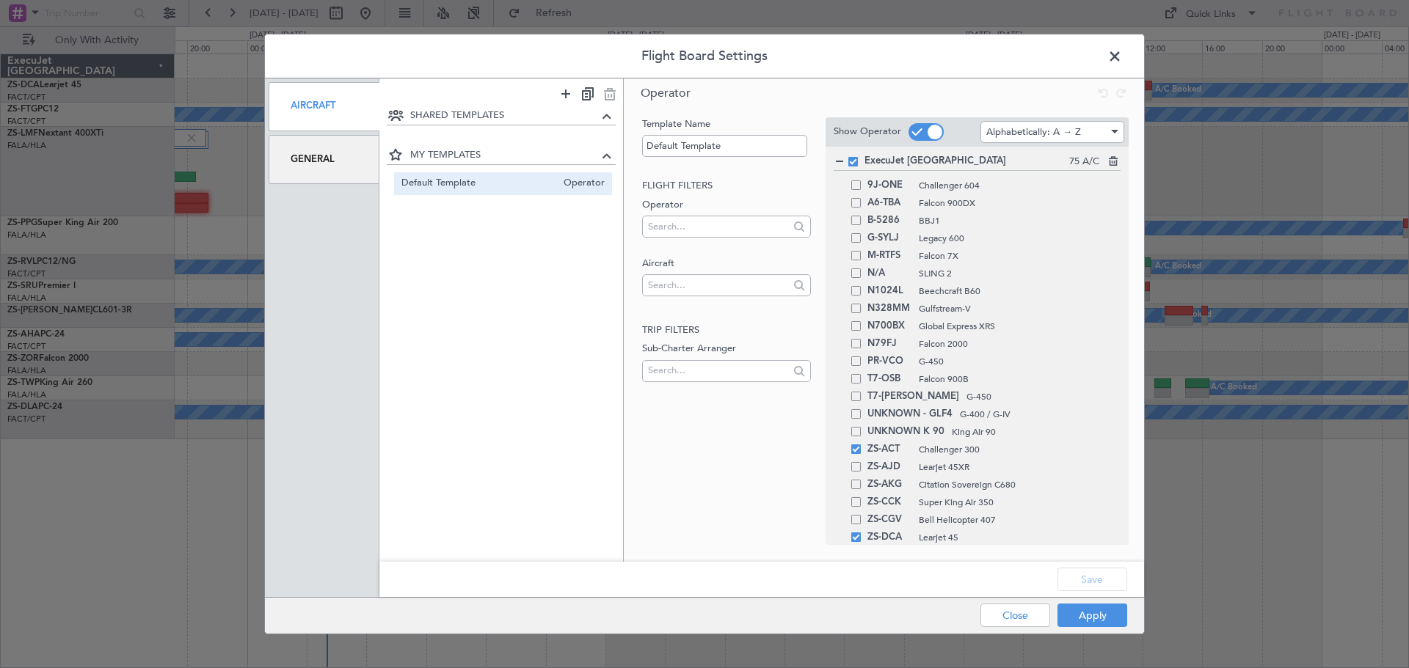
click at [318, 160] on div "General" at bounding box center [324, 159] width 111 height 49
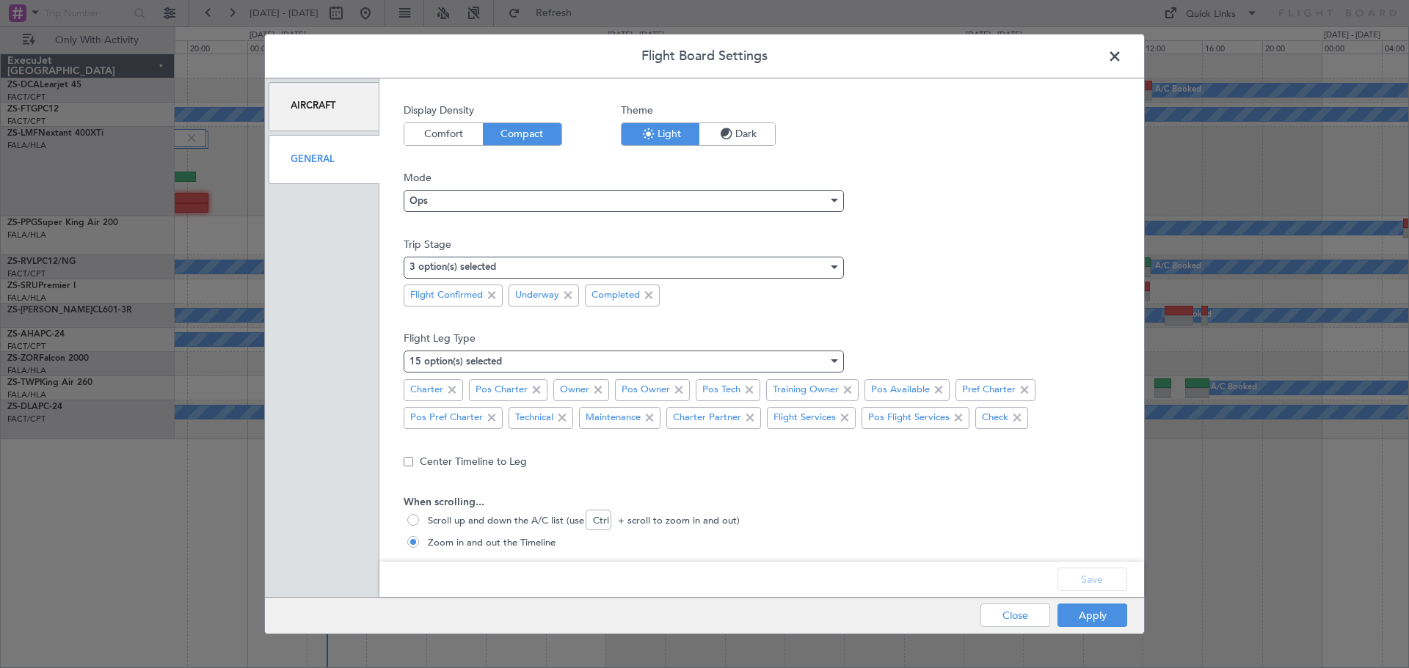
click at [840, 194] on div "Ops" at bounding box center [624, 201] width 440 height 22
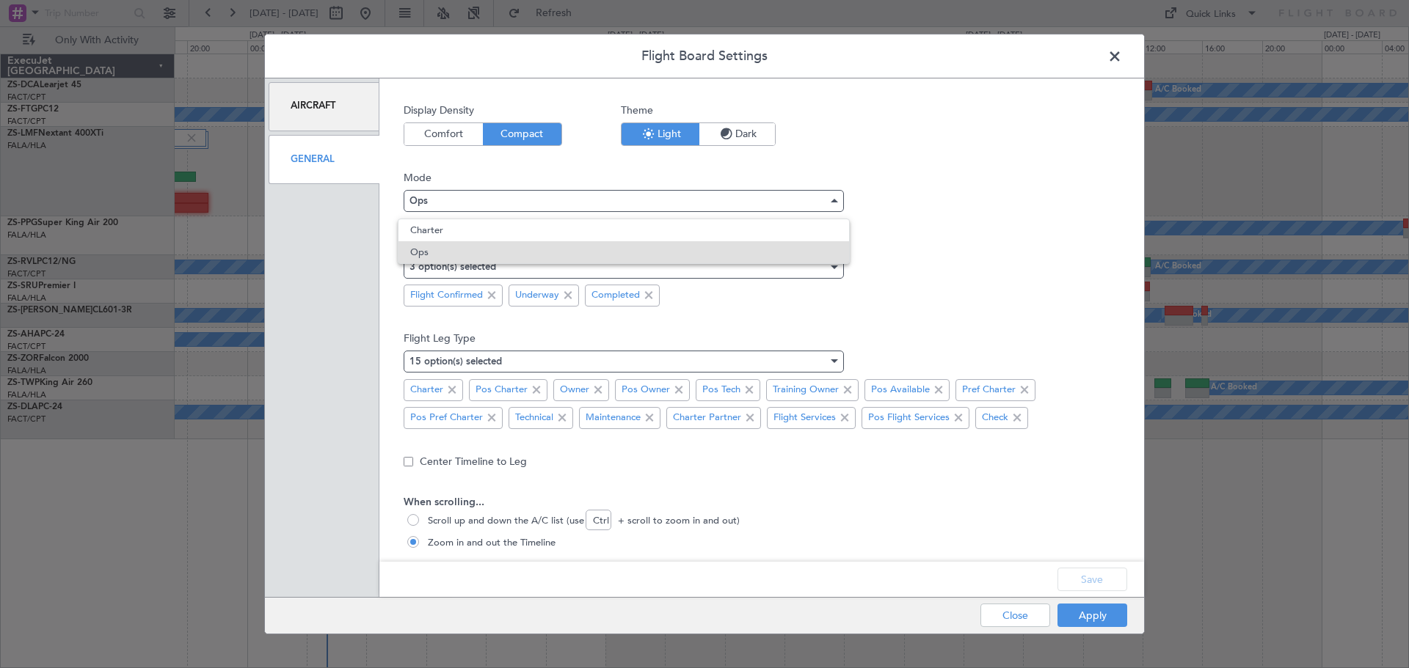
click at [948, 172] on div at bounding box center [704, 334] width 1409 height 668
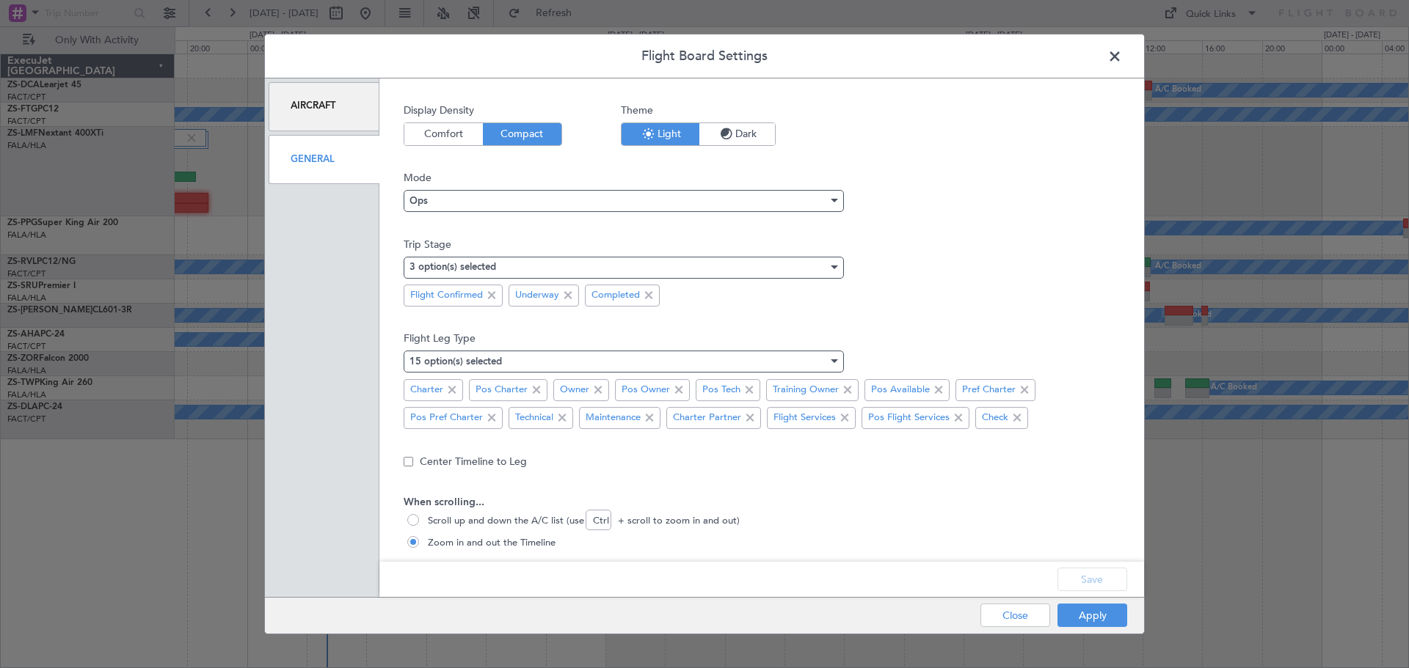
click at [1122, 54] on span at bounding box center [1122, 59] width 0 height 29
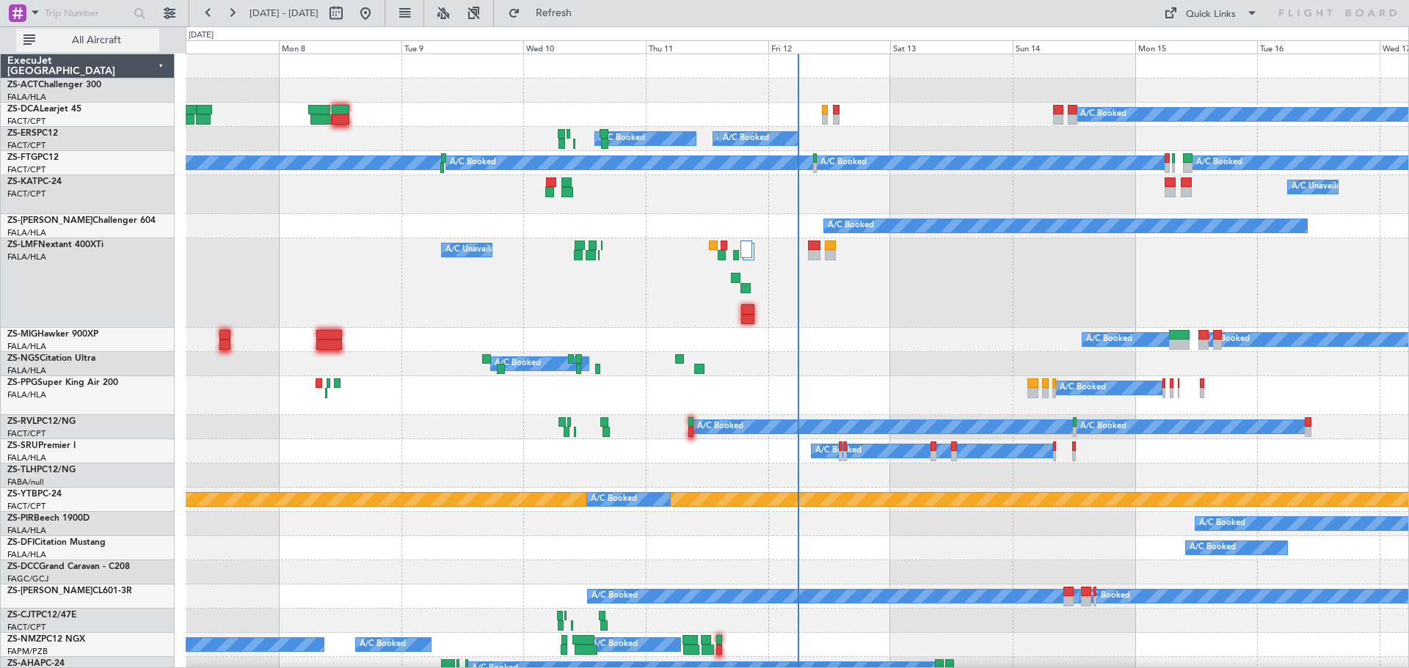
click at [119, 35] on span "All Aircraft" at bounding box center [96, 40] width 117 height 10
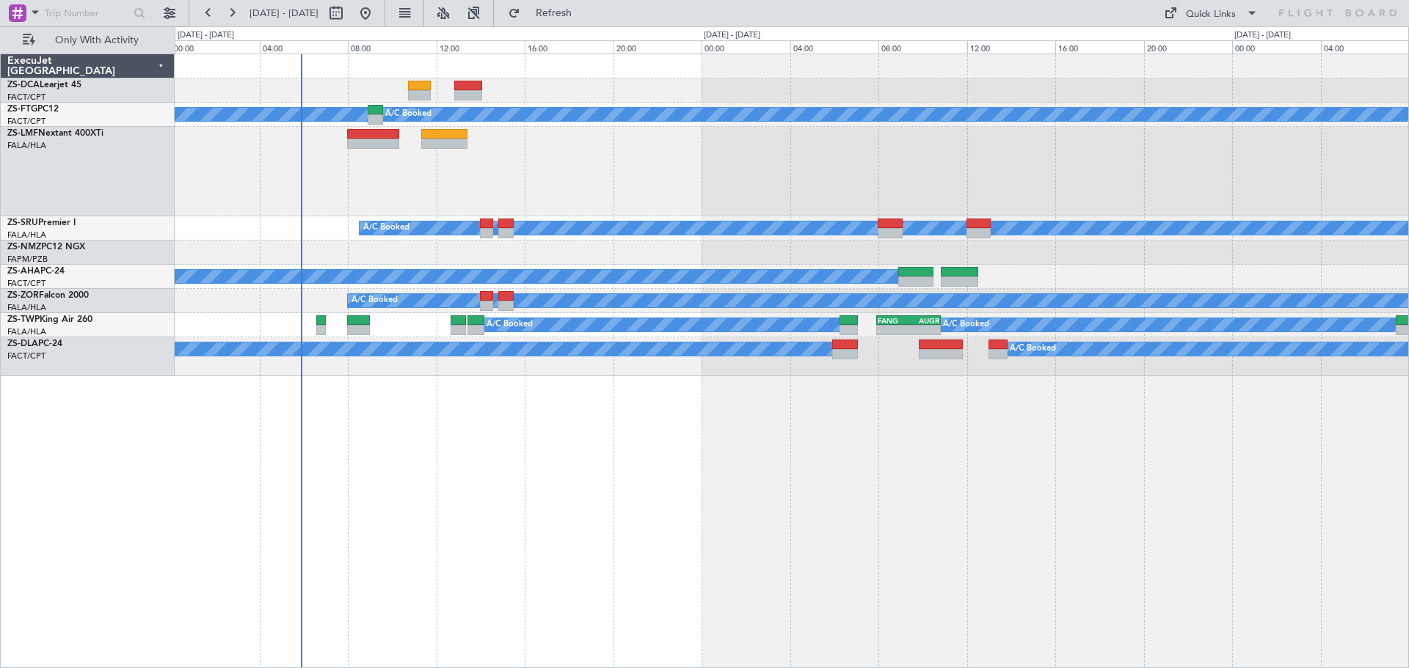
click at [700, 517] on div "A/C Booked A/C Booked A/C Booked A/C Booked 07:31 Z 10:35 Z HTGW 07:20 Z FVFA 1…" at bounding box center [792, 361] width 1234 height 615
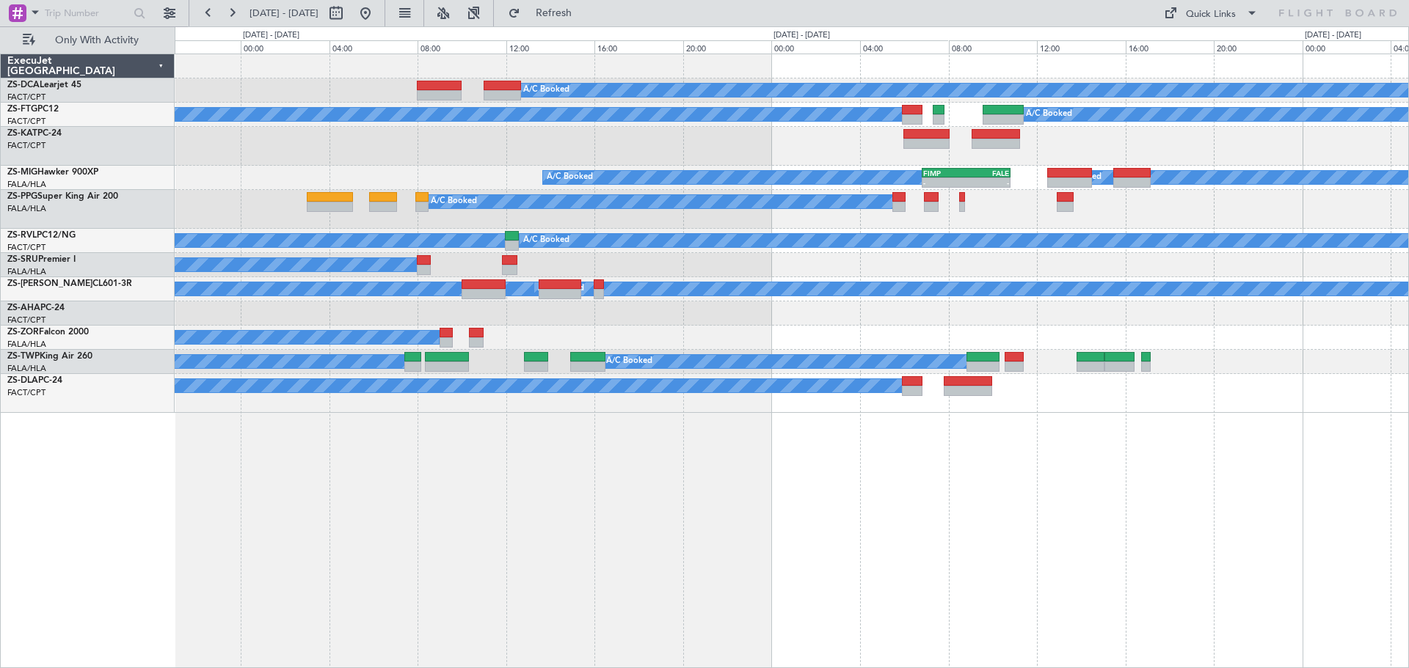
click at [785, 209] on div "A/C Booked A/C Booked A/C Booked" at bounding box center [791, 209] width 1233 height 39
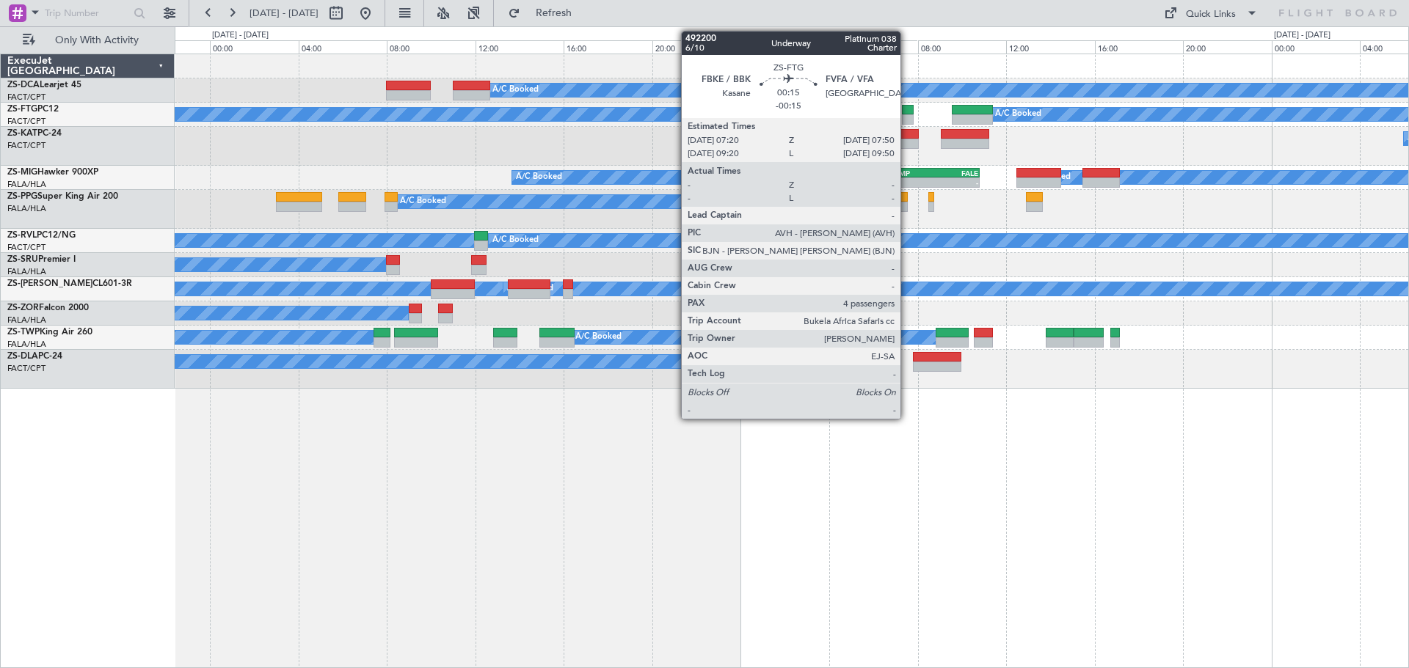
click at [907, 112] on div at bounding box center [908, 110] width 12 height 10
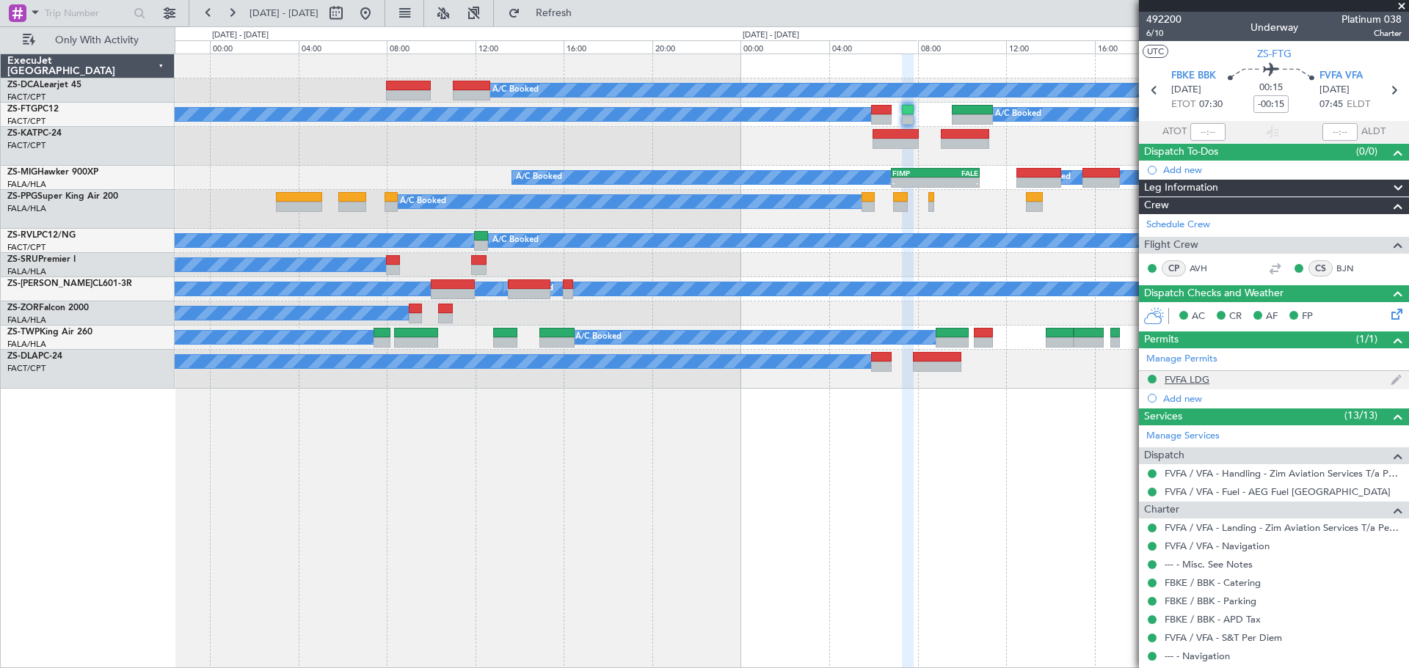
click at [1178, 379] on div "FVFA LDG" at bounding box center [1186, 379] width 45 height 12
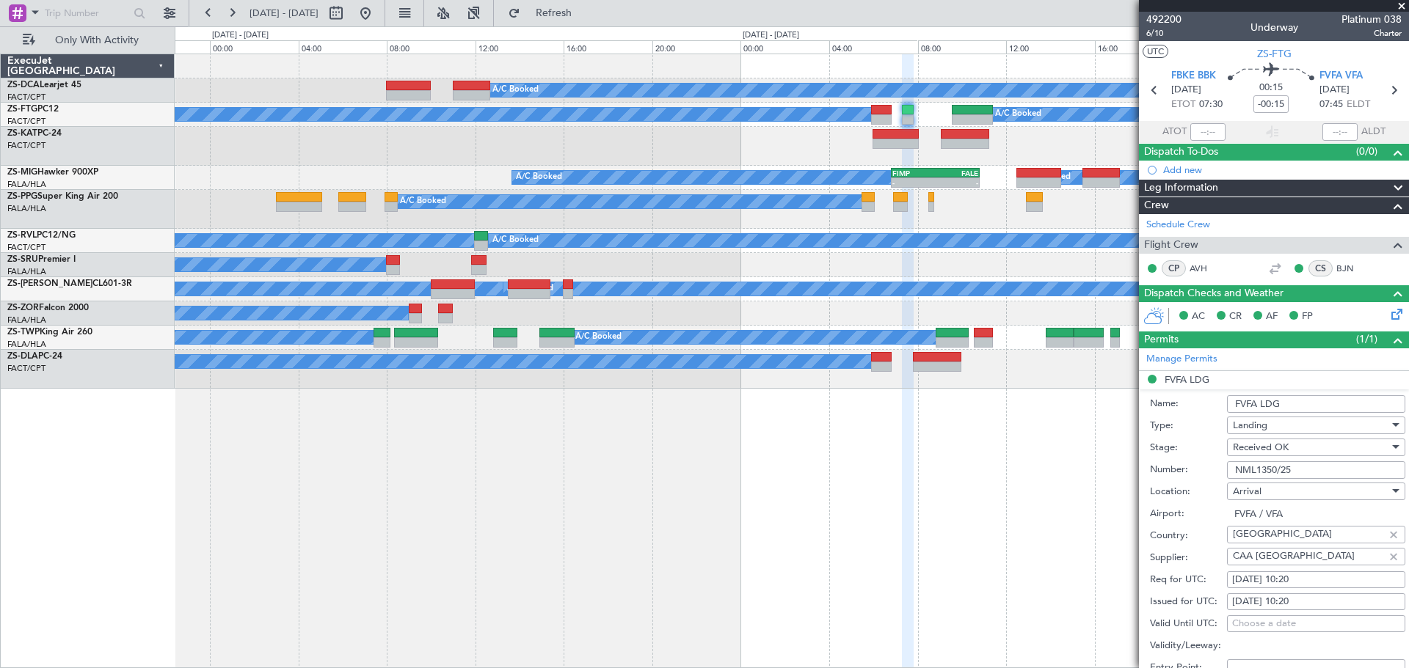
drag, startPoint x: 1294, startPoint y: 472, endPoint x: 1235, endPoint y: 473, distance: 59.4
click at [1235, 473] on input "NML1350/25" at bounding box center [1316, 471] width 178 height 18
click at [1399, 7] on span at bounding box center [1401, 6] width 15 height 13
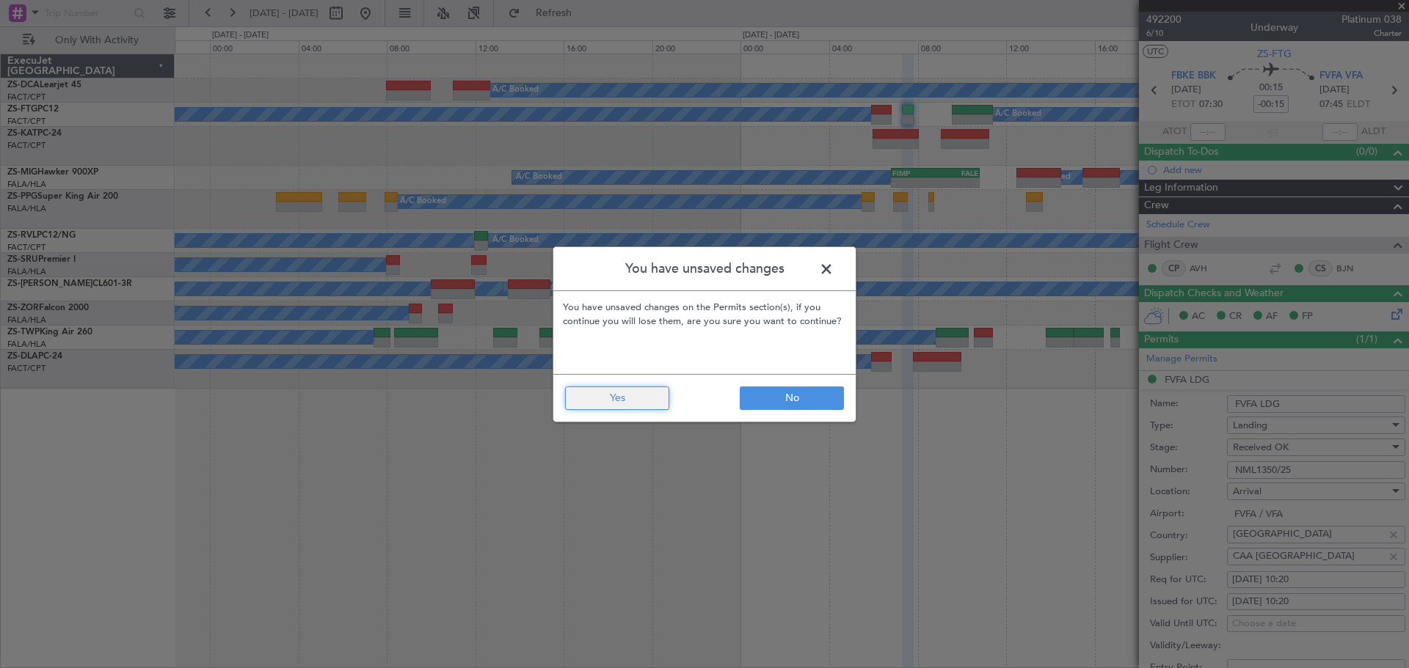
click at [610, 401] on button "Yes" at bounding box center [617, 398] width 104 height 23
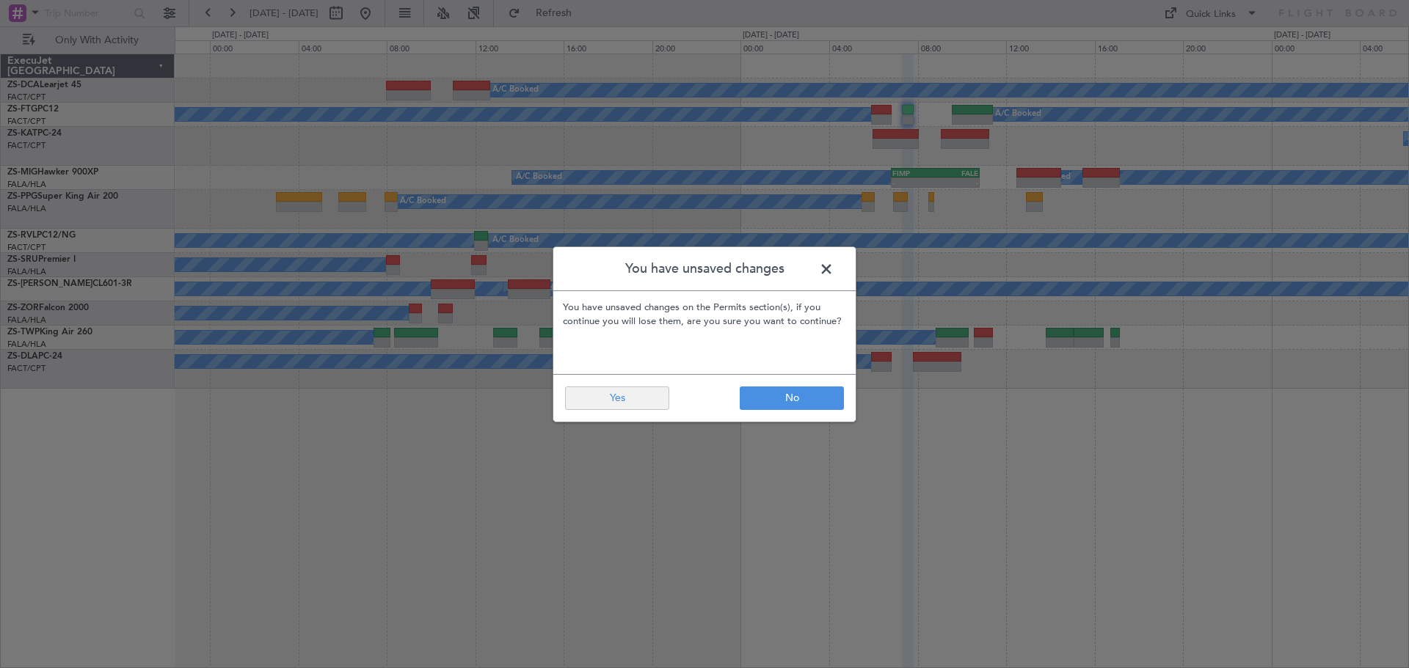
type input "0"
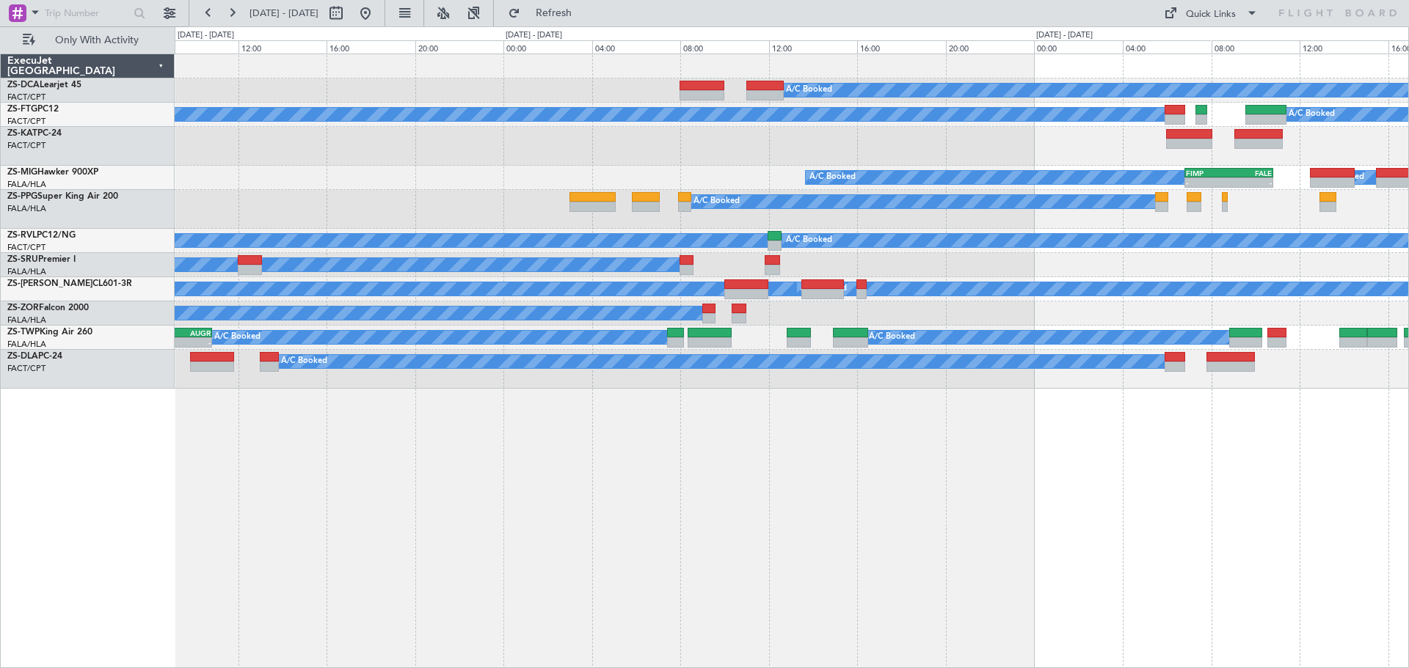
click at [1033, 534] on div "A/C Booked A/C Booked A/C Booked A/C Unavailable A/C Booked A/C Booked A/C Book…" at bounding box center [792, 361] width 1234 height 615
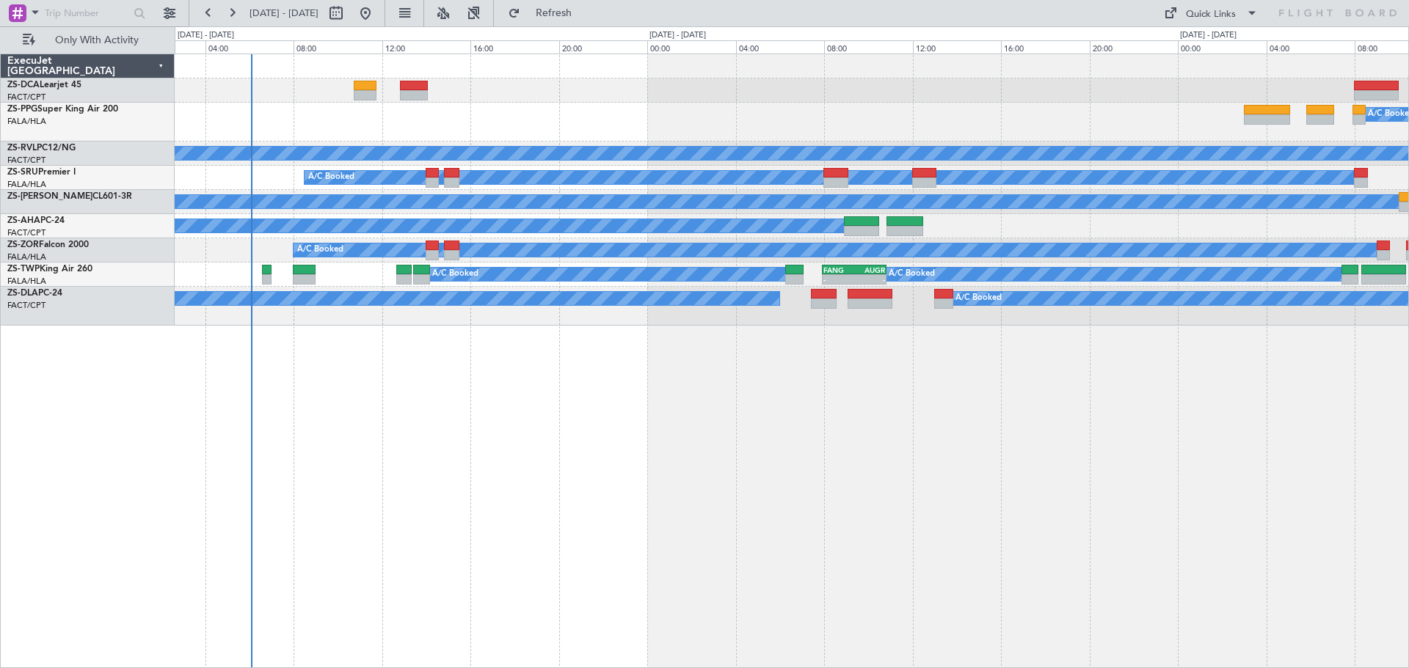
click at [853, 511] on div "A/C Booked A/C Booked A/C Booked A/C Booked A/C Booked A/C Booked A/C Booked A/…" at bounding box center [792, 361] width 1234 height 615
